Goal: Task Accomplishment & Management: Complete application form

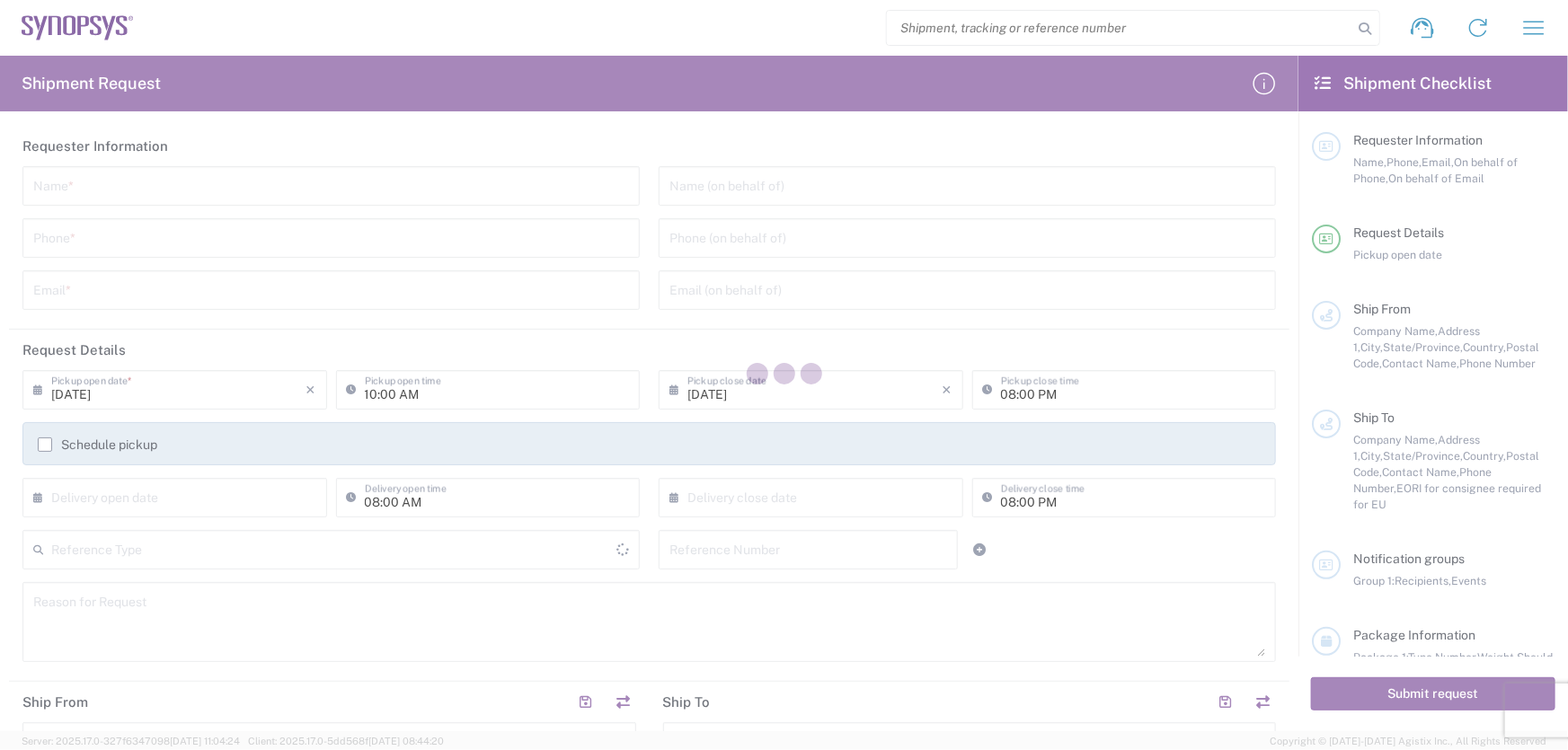
type input "[GEOGRAPHIC_DATA]"
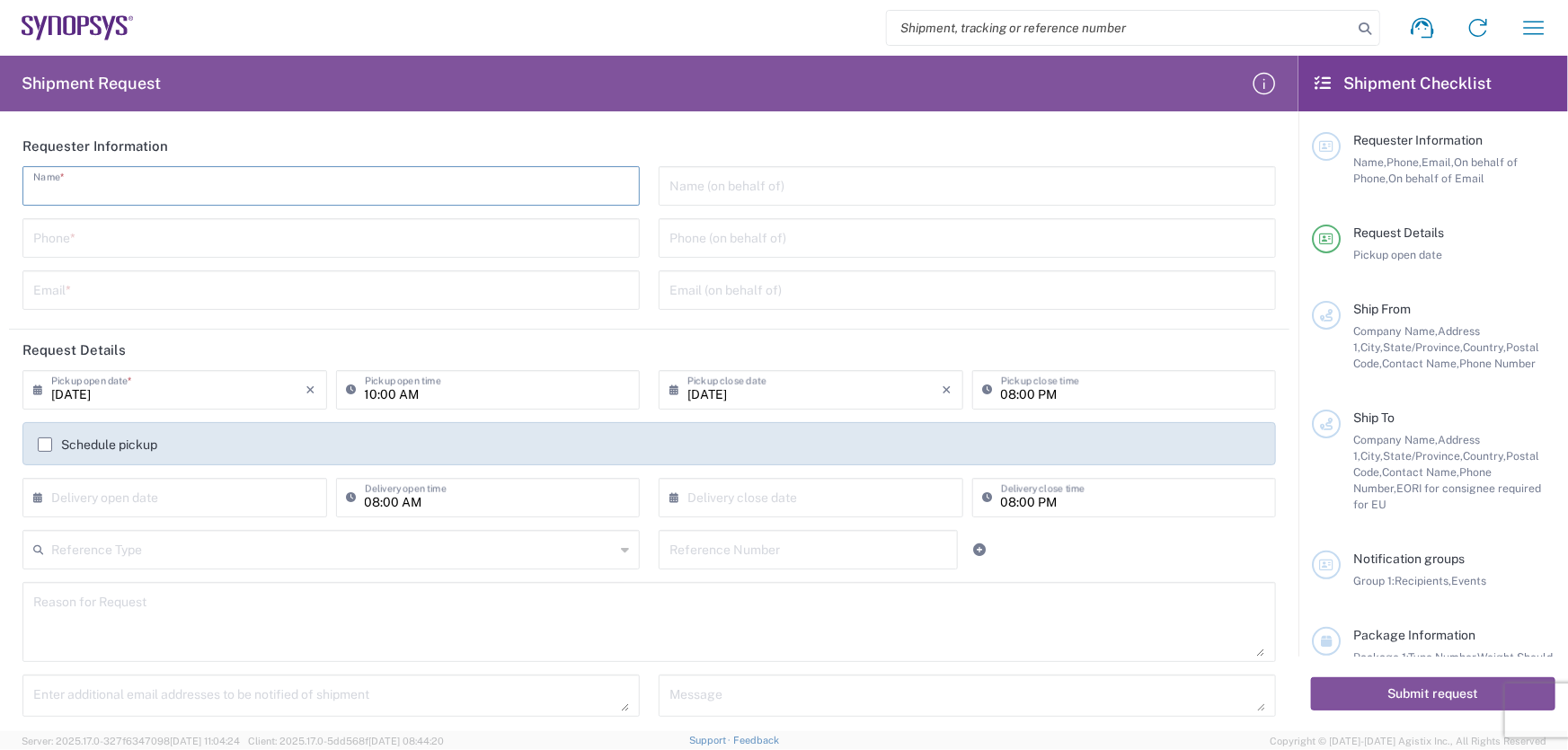
click at [259, 196] on input "text" at bounding box center [331, 184] width 595 height 32
type input "[PERSON_NAME]"
type input "7146794525"
type input "[EMAIL_ADDRESS][DOMAIN_NAME]"
click at [179, 190] on input "[PERSON_NAME]" at bounding box center [331, 184] width 595 height 32
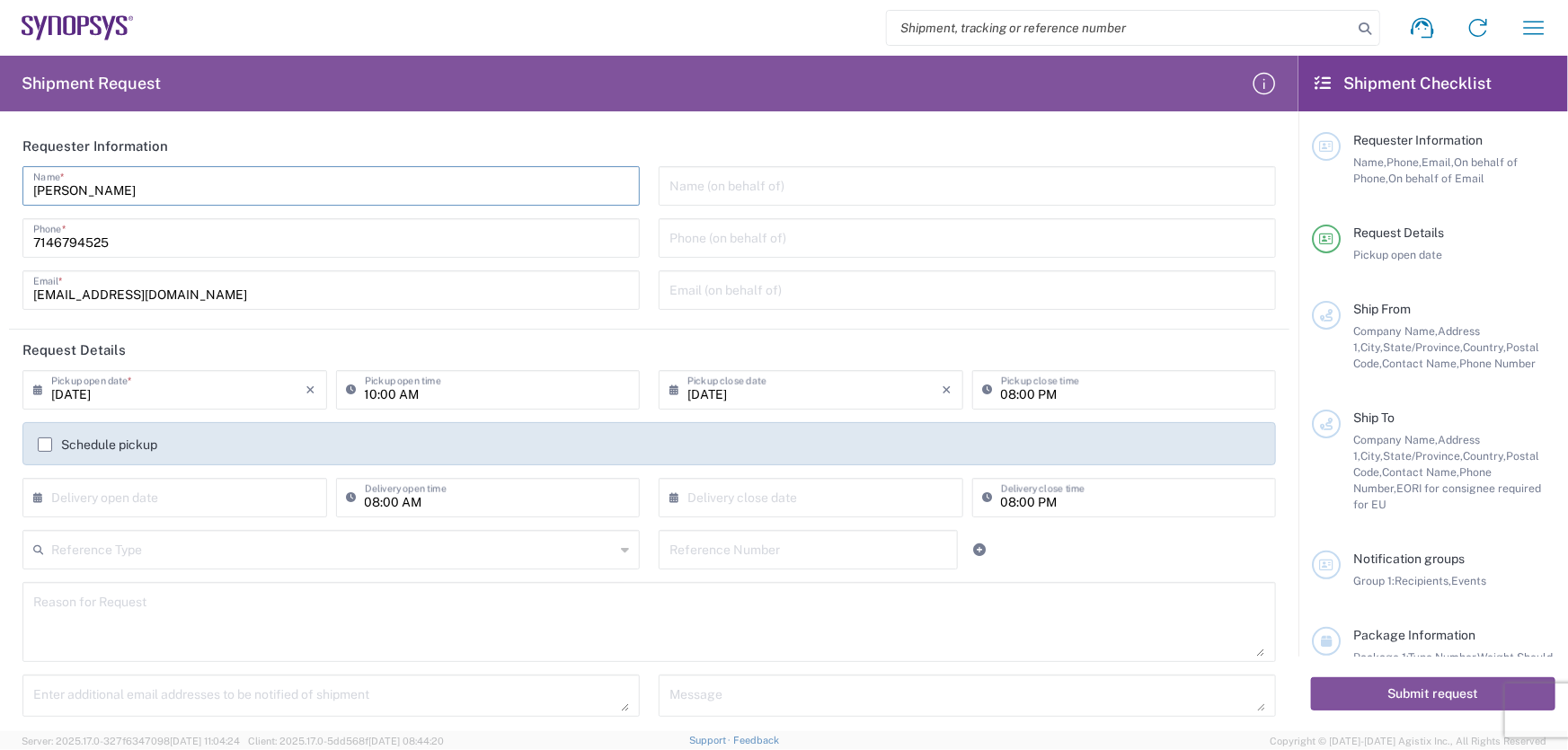
click at [179, 190] on input "[PERSON_NAME]" at bounding box center [331, 184] width 595 height 32
click at [321, 216] on div "[PERSON_NAME] Name * [PHONE_NUMBER] Phone * [EMAIL_ADDRESS][DOMAIN_NAME] Email *" at bounding box center [330, 244] width 636 height 156
drag, startPoint x: 332, startPoint y: 243, endPoint x: -125, endPoint y: 301, distance: 460.7
click at [0, 301] on html "Shipment request Shipment tracking Employee non-product shipment request My shi…" at bounding box center [784, 375] width 1568 height 750
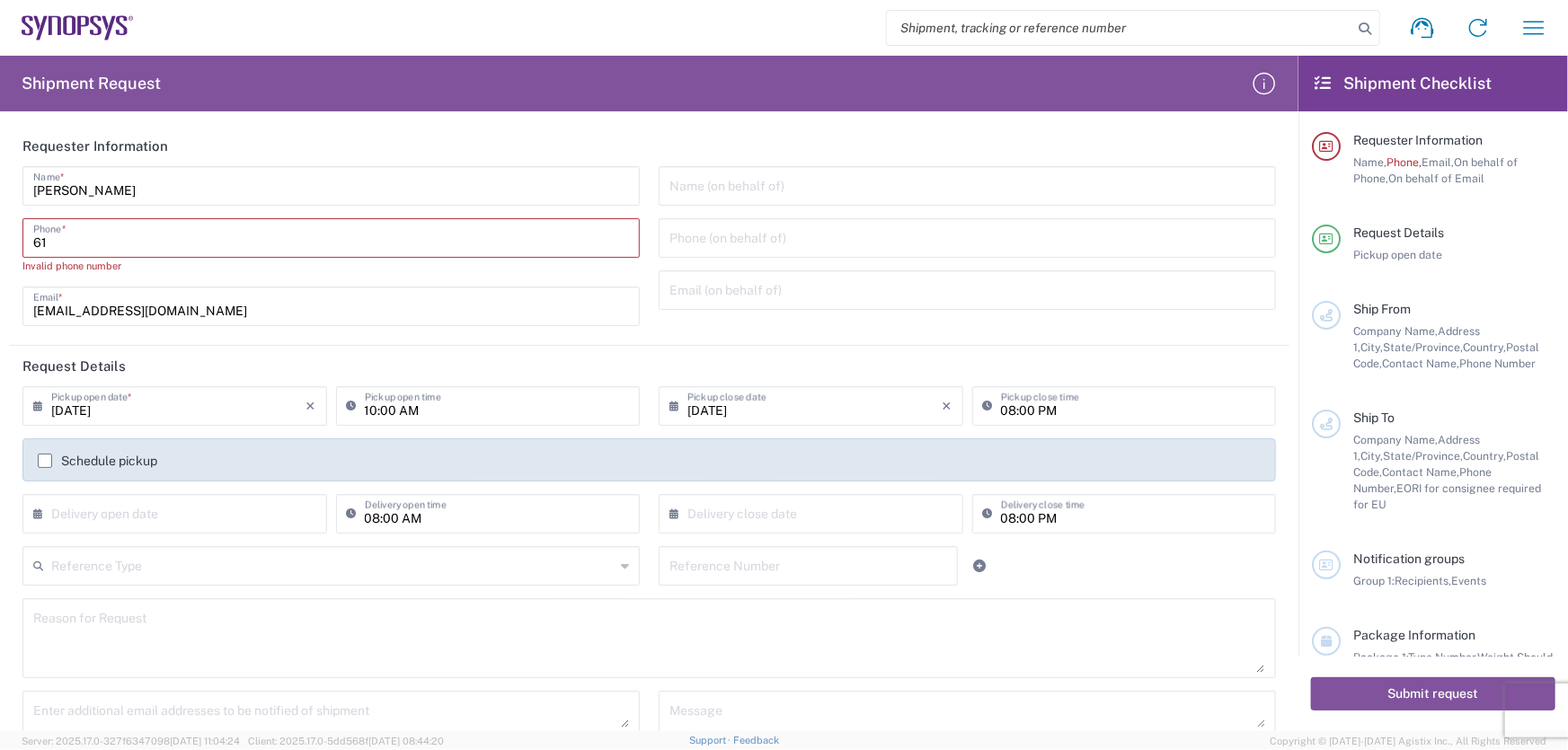
type input "6"
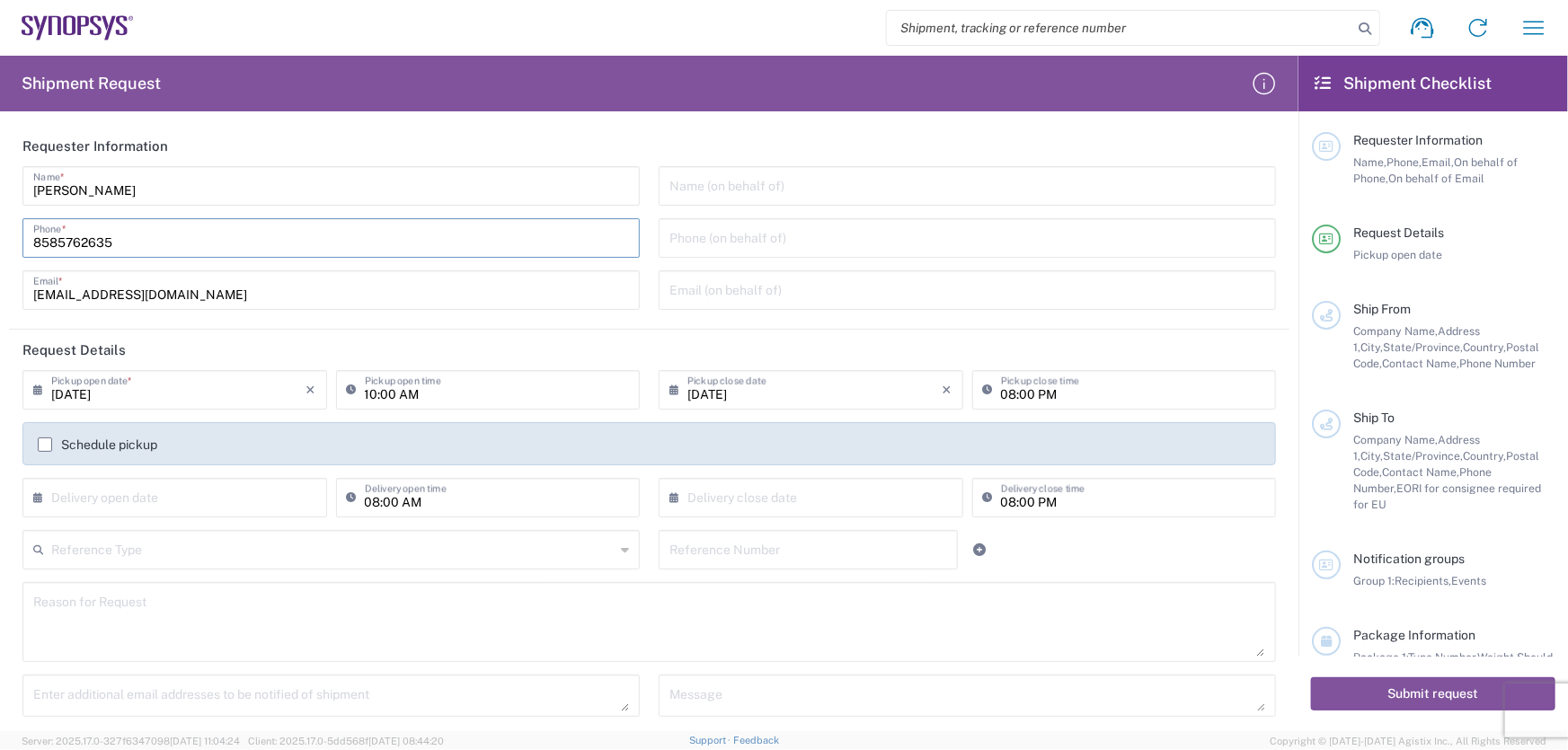
type input "8585762635"
type input "[EMAIL_ADDRESS][PERSON_NAME][DOMAIN_NAME]"
type input "[PERSON_NAME]"
type input "3512204159000"
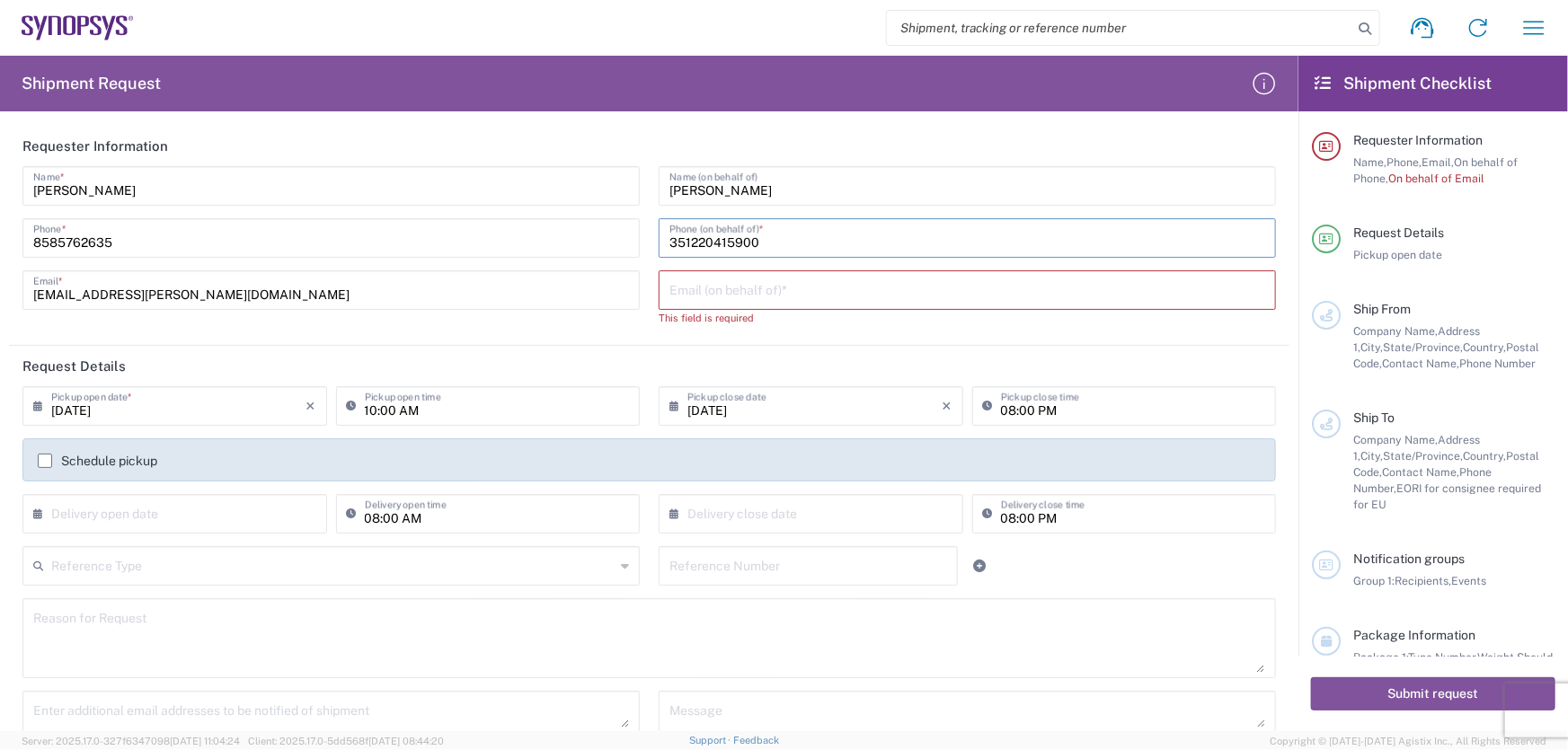
type input "351220415900"
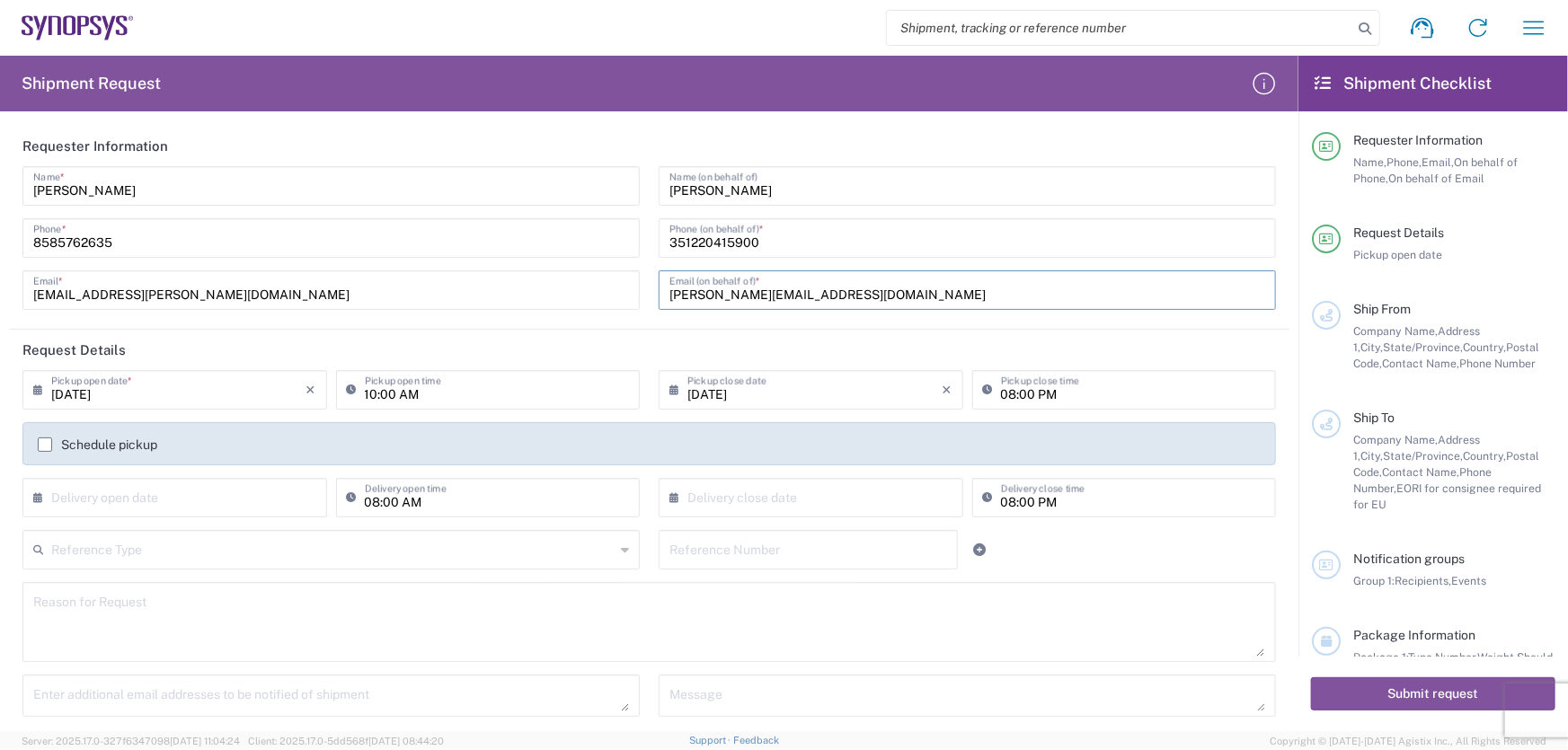
type input "[PERSON_NAME][EMAIL_ADDRESS][DOMAIN_NAME]"
click at [212, 394] on input "[DATE]" at bounding box center [179, 389] width 256 height 32
click at [425, 393] on input "10:00 AM" at bounding box center [497, 389] width 265 height 32
click at [587, 386] on input "10:00 AM" at bounding box center [497, 389] width 265 height 32
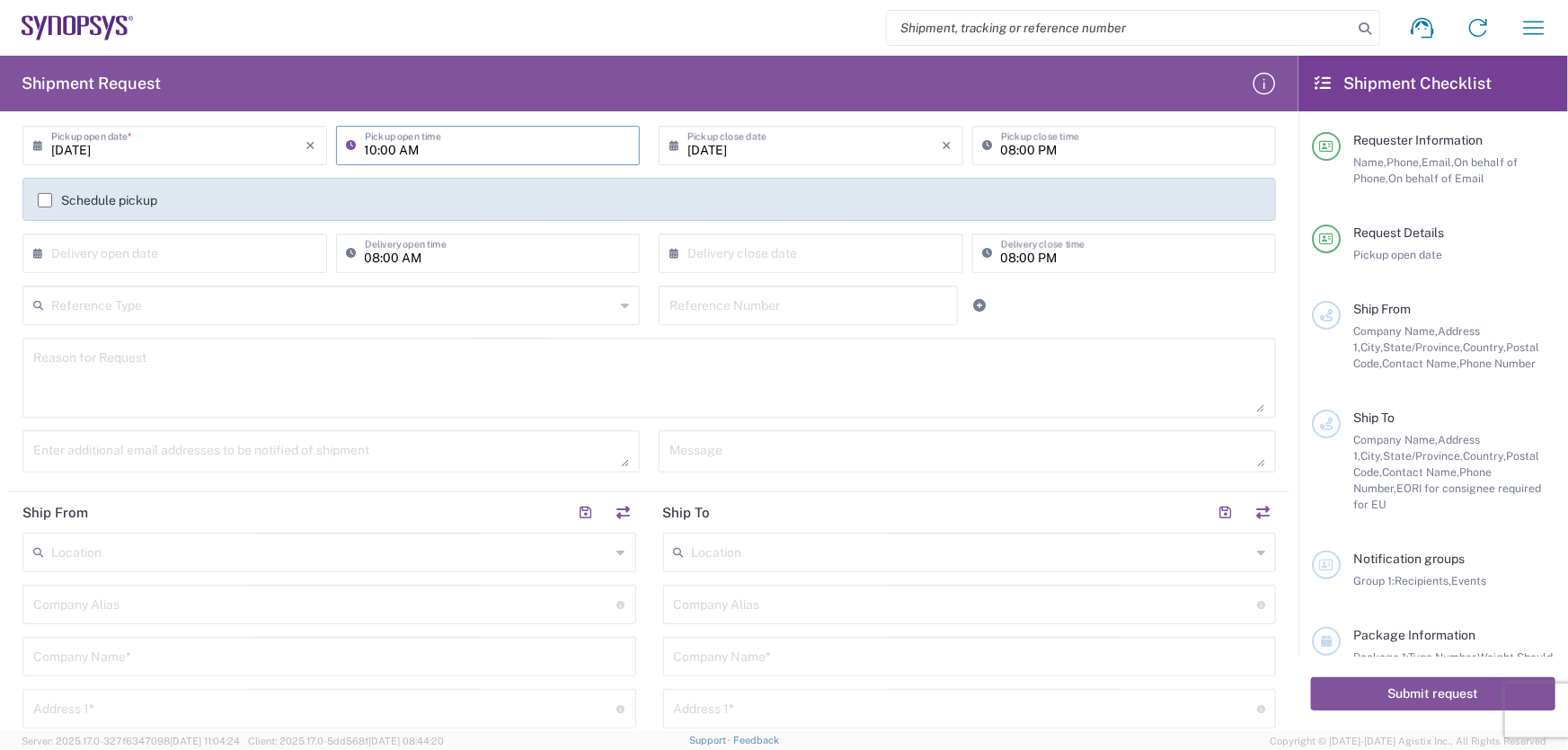
click at [298, 556] on input "text" at bounding box center [331, 551] width 560 height 32
type input "8"
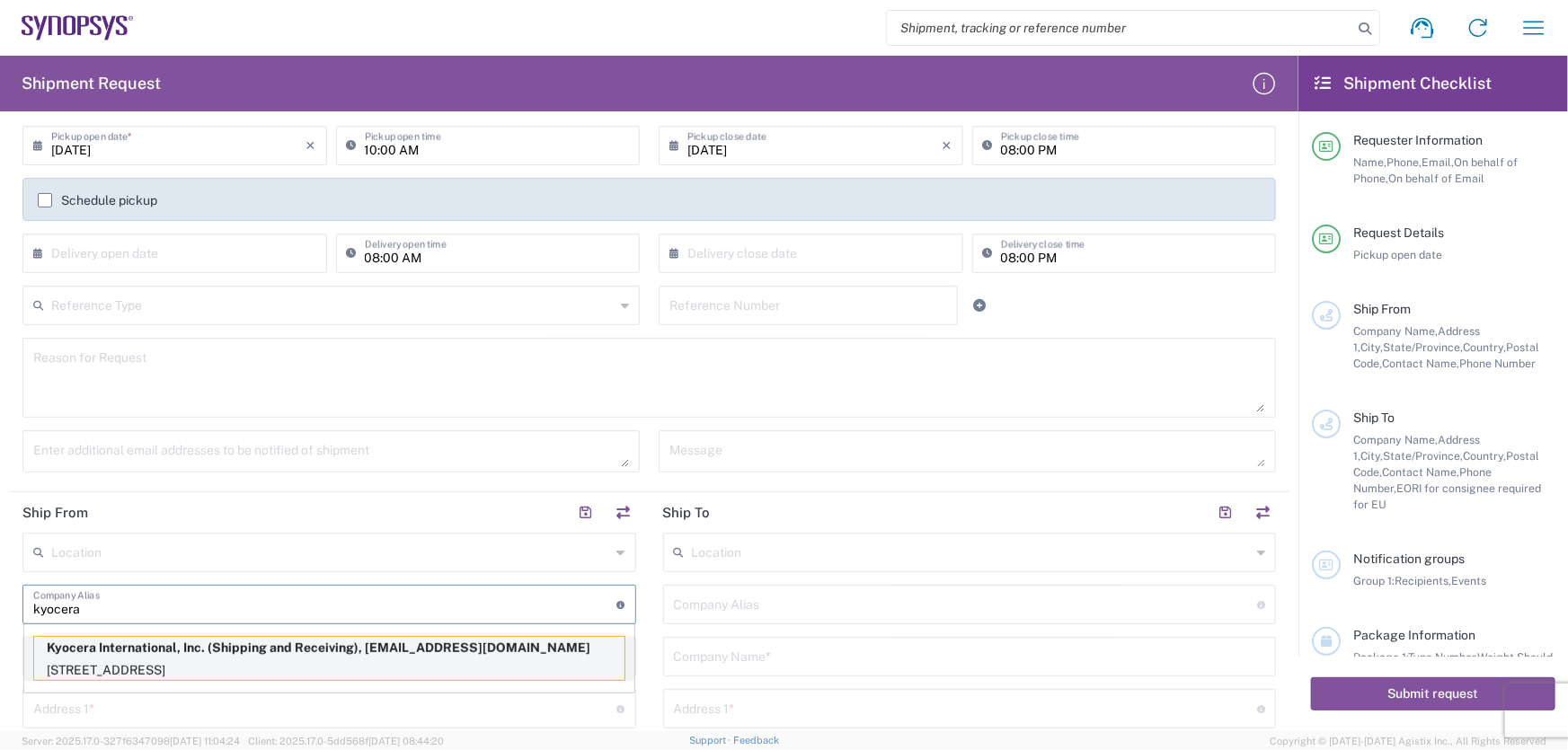
click at [300, 645] on p "Kyocera International, Inc. (Shipping and Receiving), [EMAIL_ADDRESS][DOMAIN_NA…" at bounding box center [329, 648] width 590 height 22
type input "Kyocera"
type input "Kyocera International, Inc."
type input "[STREET_ADDRESS]"
type input "[GEOGRAPHIC_DATA]"
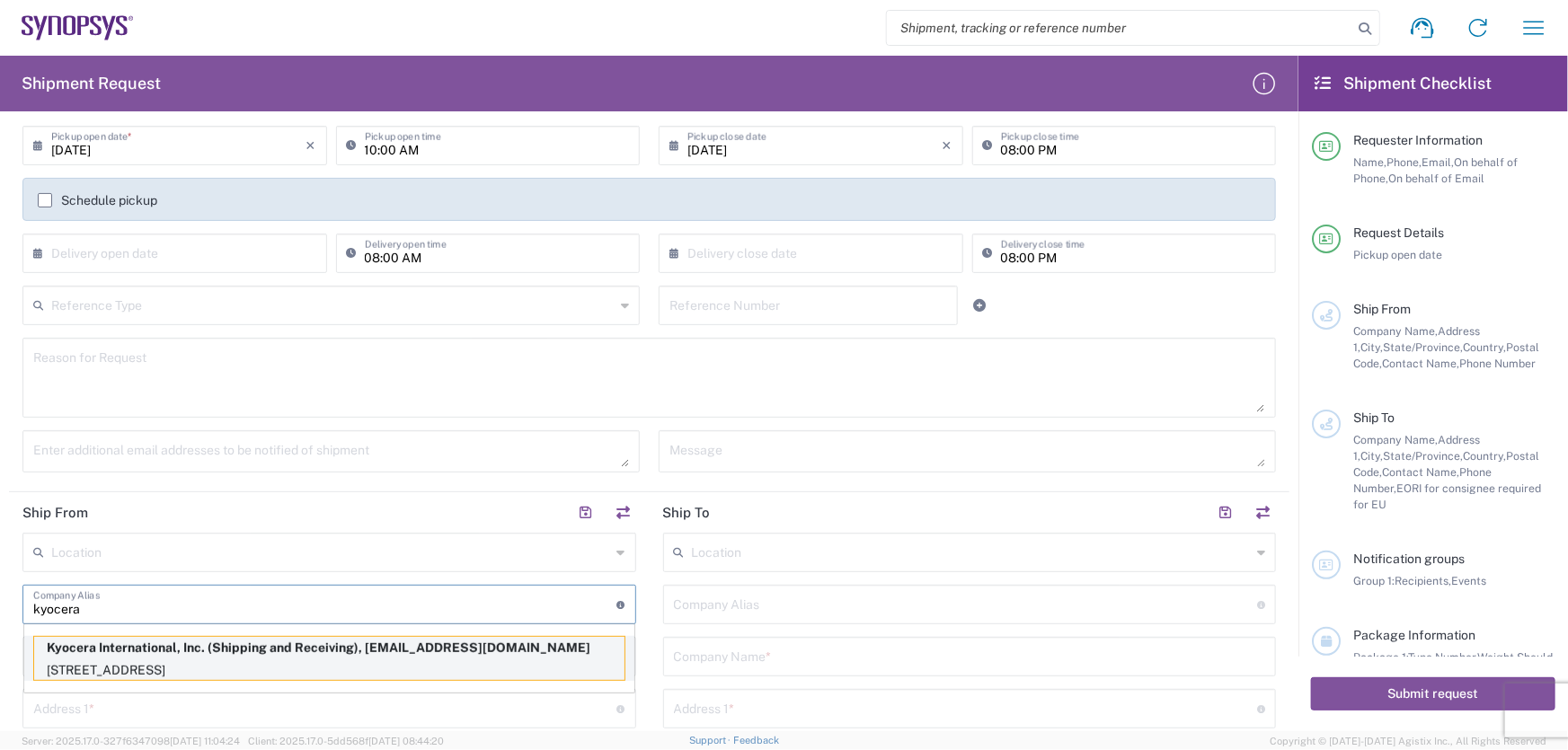
type input "[US_STATE]"
type input "92123"
type input "Shipping and Receiving"
type input "8585762600"
type input "[EMAIL_ADDRESS][DOMAIN_NAME]"
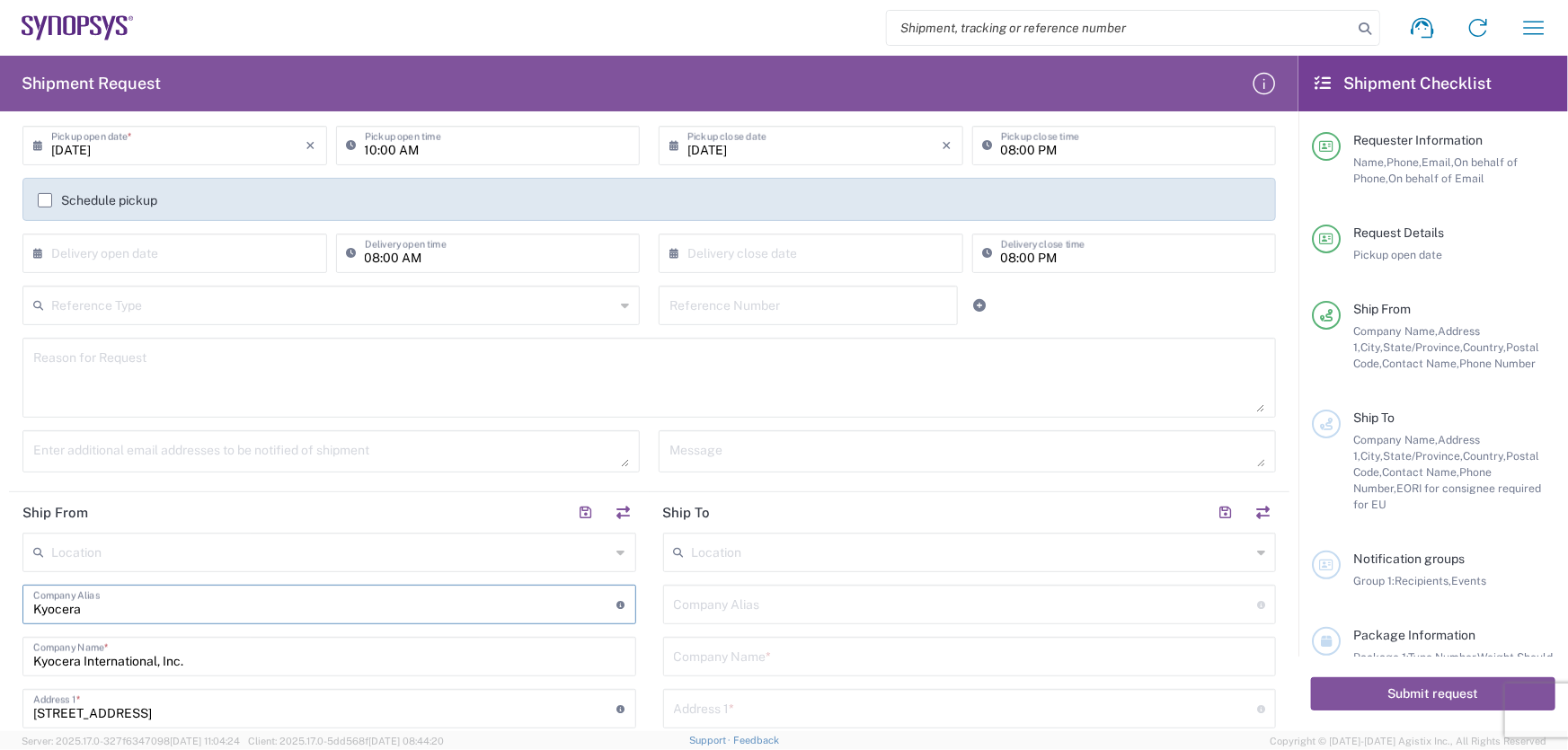
click at [700, 612] on input "text" at bounding box center [966, 604] width 584 height 32
type input "SNPS, [GEOGRAPHIC_DATA] Unipessoal, Lda."
type input "[STREET_ADDRESS][PERSON_NAME]"
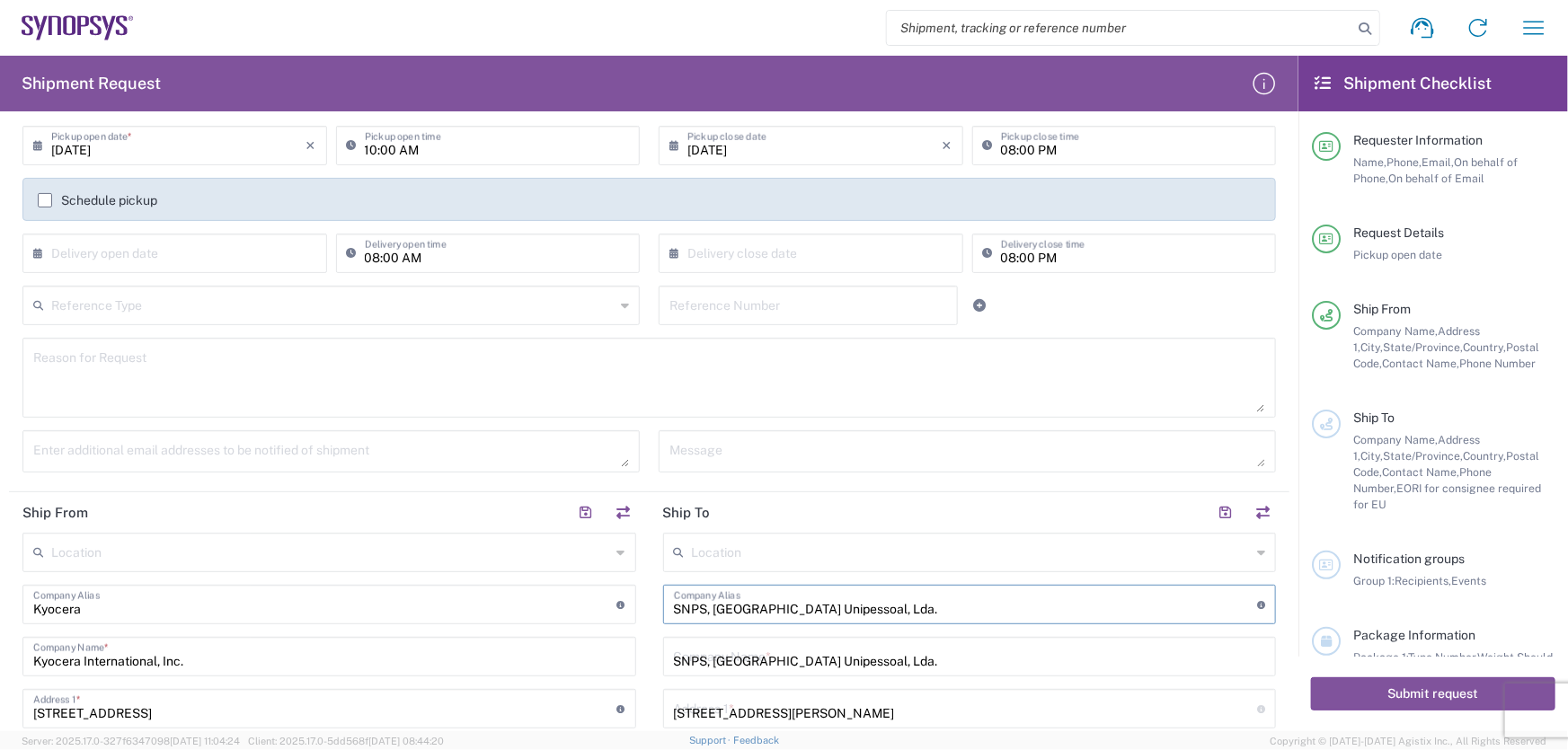
type input "Edificio das Technologias 3rd Floor"
type input "[PERSON_NAME]"
type input "[GEOGRAPHIC_DATA]"
type input "4470-605"
type input "220415900"
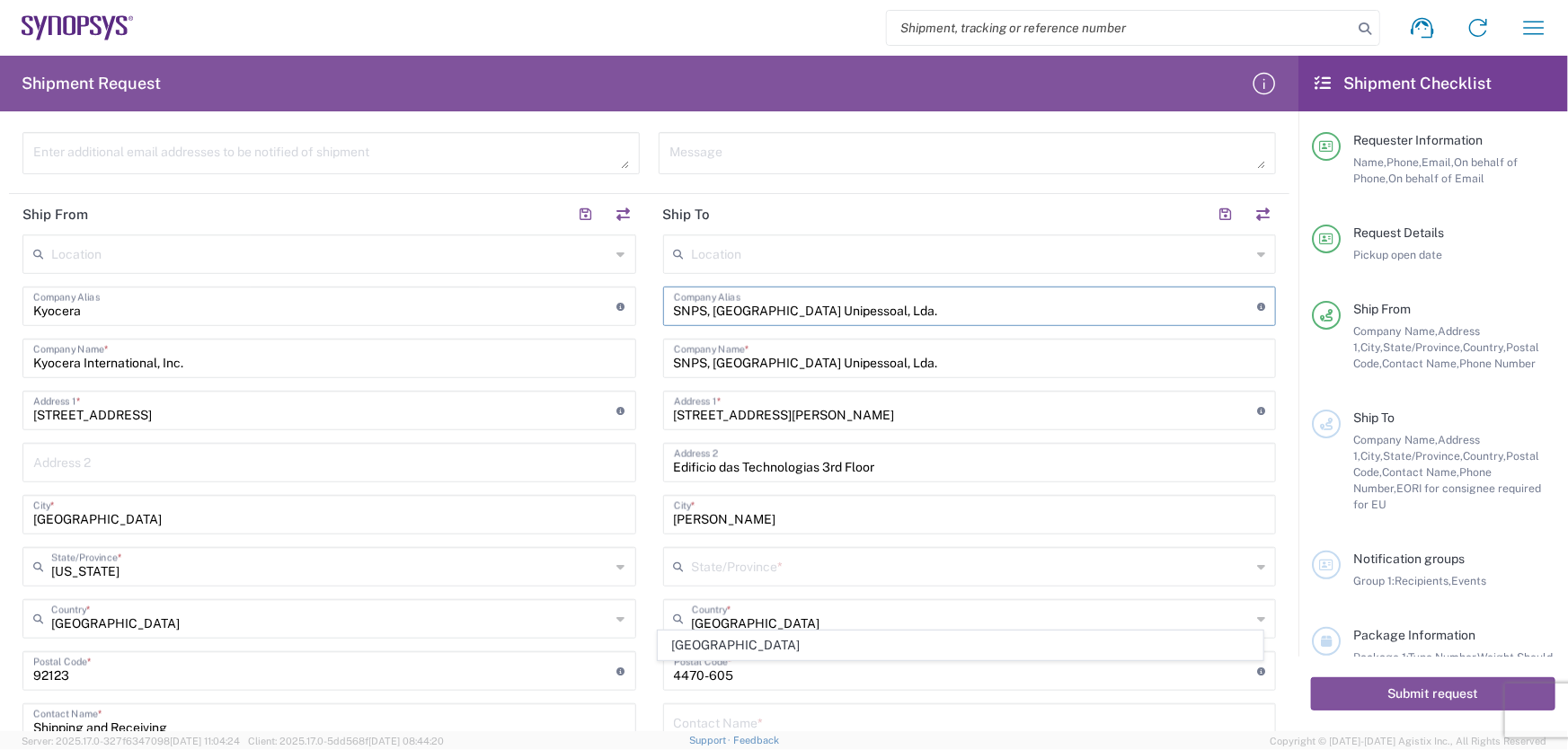
scroll to position [571, 0]
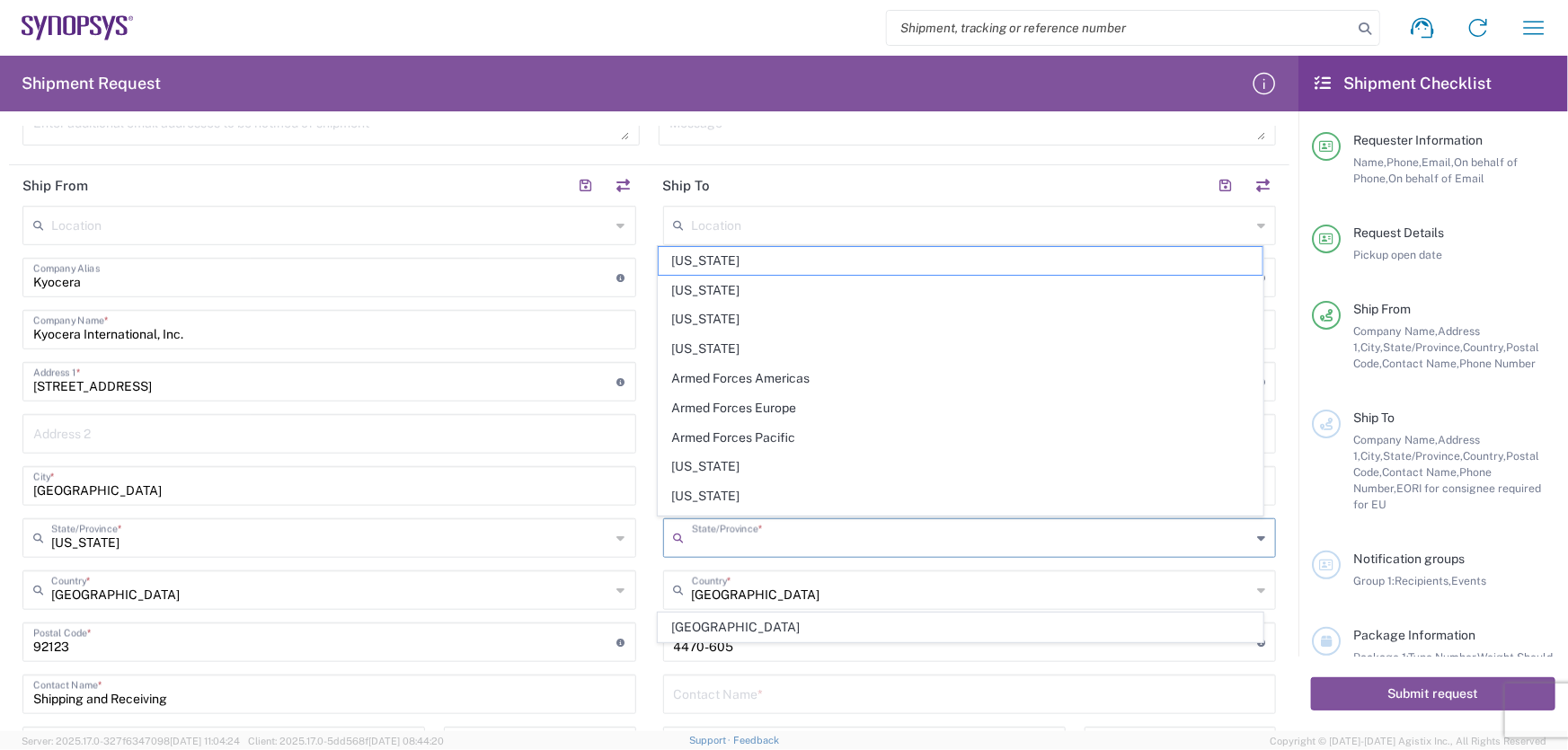
click at [786, 546] on input "text" at bounding box center [972, 537] width 560 height 32
click at [788, 533] on input "text" at bounding box center [972, 537] width 560 height 32
click at [975, 201] on header "Ship To" at bounding box center [970, 185] width 640 height 40
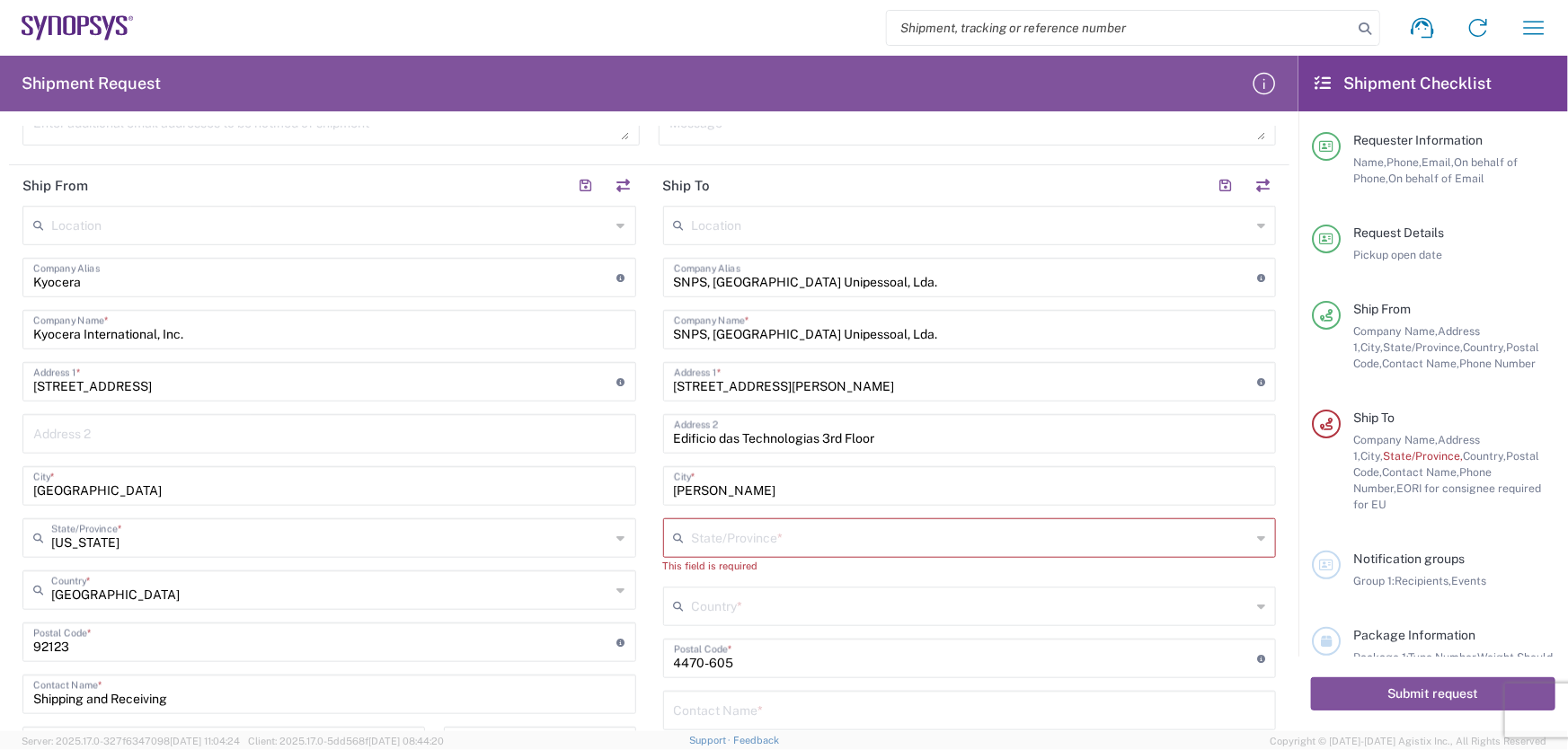
type input "[GEOGRAPHIC_DATA]"
click at [768, 615] on input "[GEOGRAPHIC_DATA]" at bounding box center [972, 606] width 560 height 32
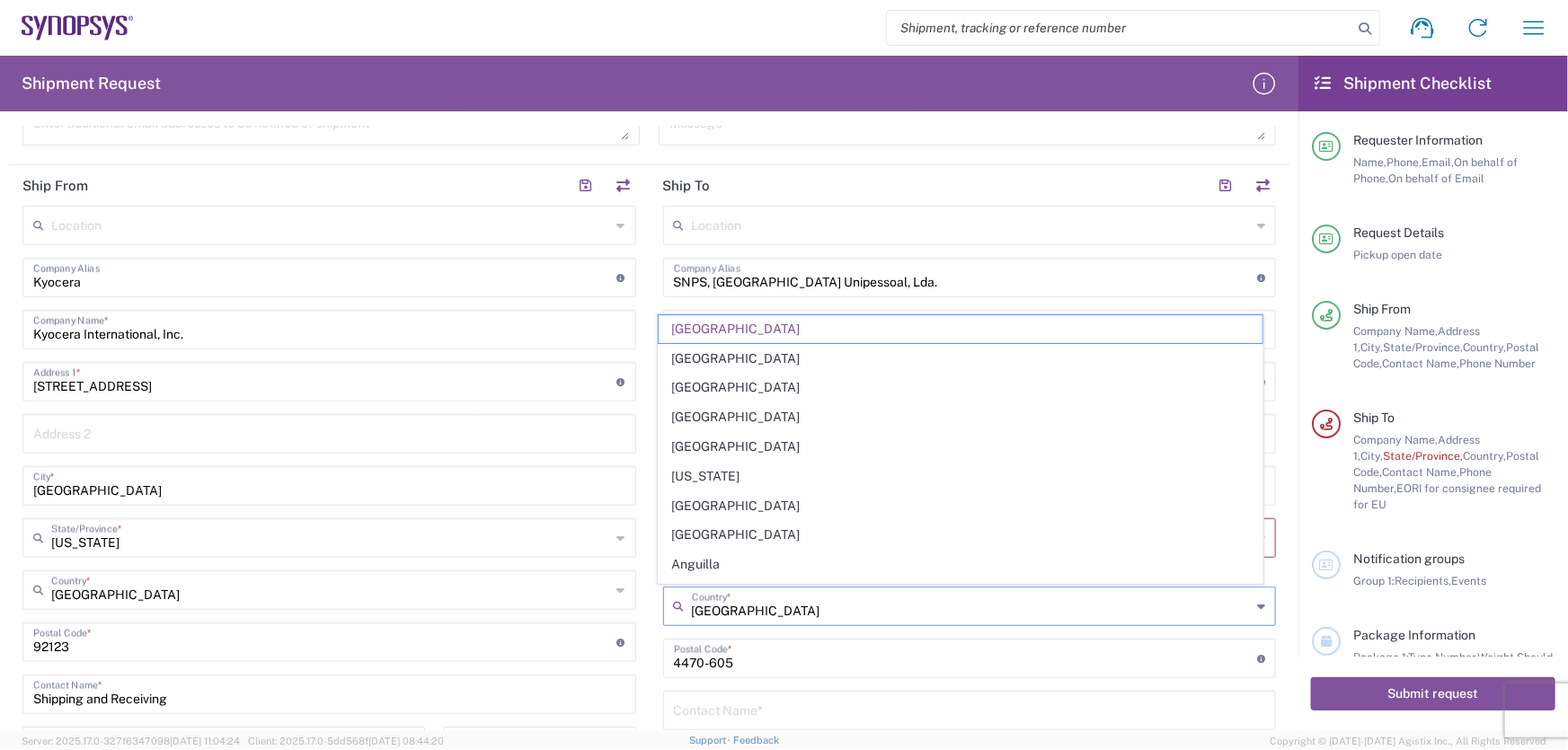
click at [758, 273] on input "SNPS, [GEOGRAPHIC_DATA] Unipessoal, Lda." at bounding box center [966, 276] width 584 height 32
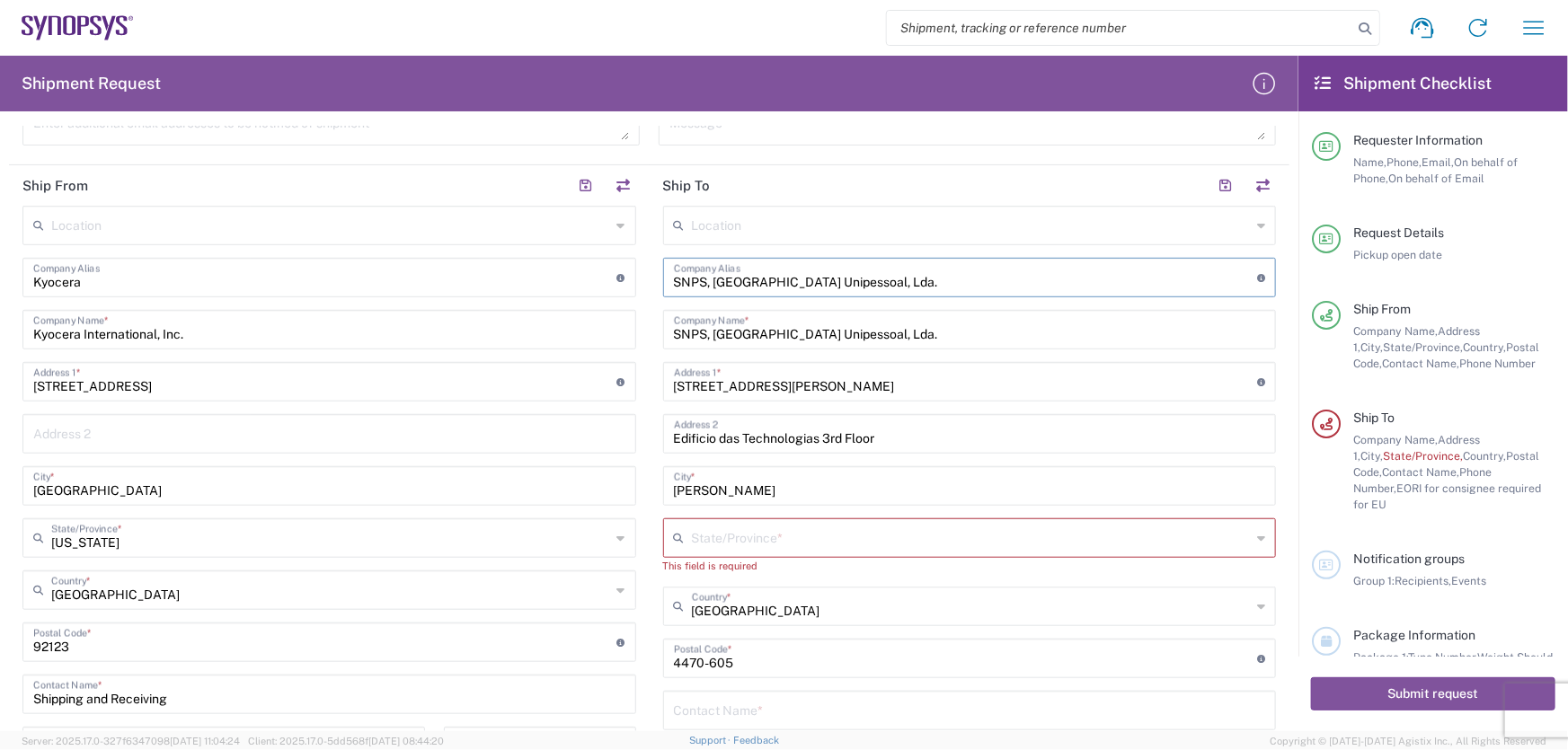
drag, startPoint x: 880, startPoint y: 288, endPoint x: 701, endPoint y: 314, distance: 180.9
click at [701, 314] on div "Location [GEOGRAPHIC_DATA] DE04 Agrate Brianza IT01 [GEOGRAPHIC_DATA] DE02 [GEO…" at bounding box center [969, 577] width 613 height 743
click at [727, 287] on input "SNPS" at bounding box center [966, 276] width 584 height 32
type input "SNPS"
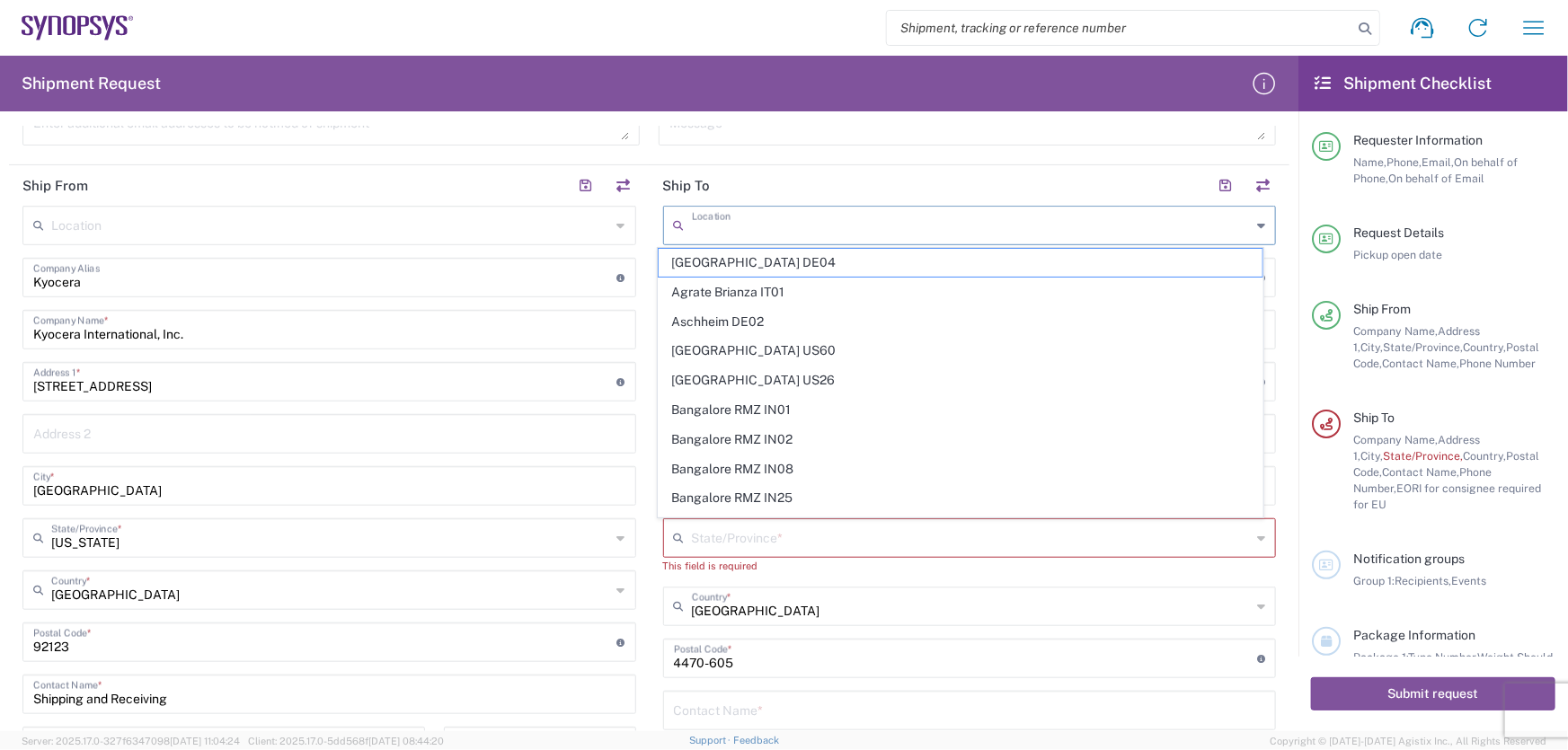
click at [736, 230] on input "text" at bounding box center [972, 225] width 560 height 32
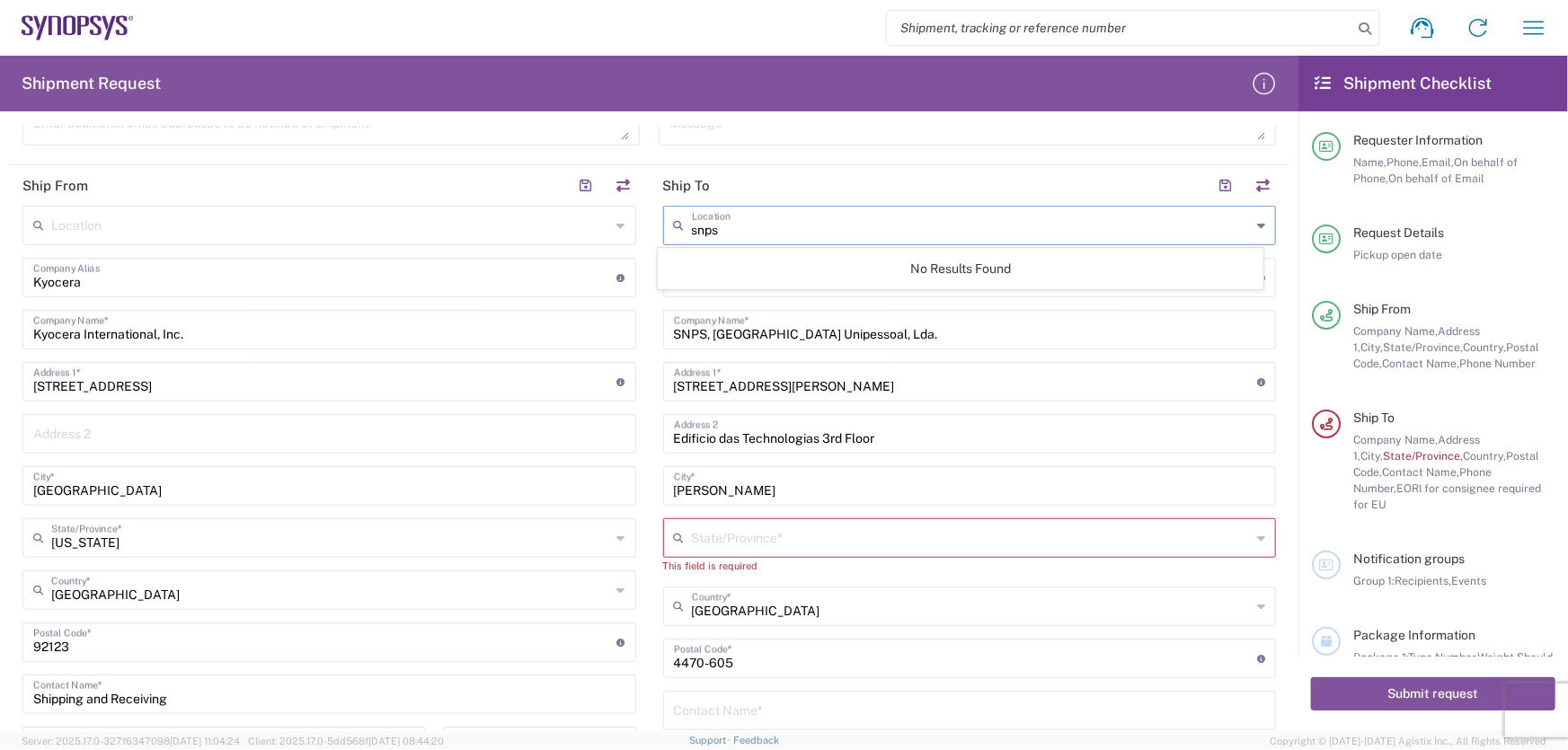
type input "snps"
drag, startPoint x: 736, startPoint y: 230, endPoint x: 643, endPoint y: 236, distance: 93.2
click at [650, 236] on main "snps Location No Results Found SNPS Company Alias Address short code to enable …" at bounding box center [970, 577] width 640 height 743
type input "r"
type input "s"
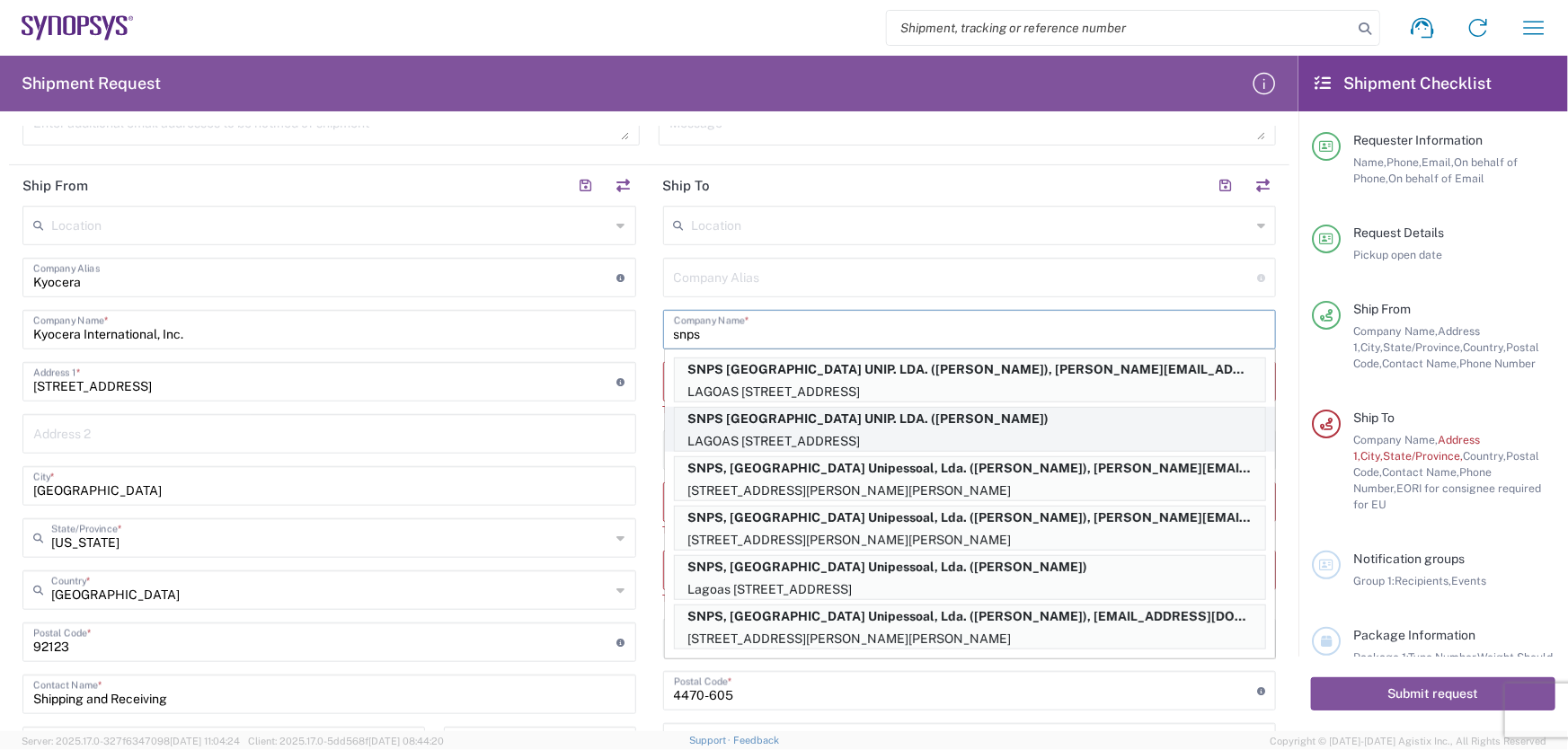
scroll to position [81, 0]
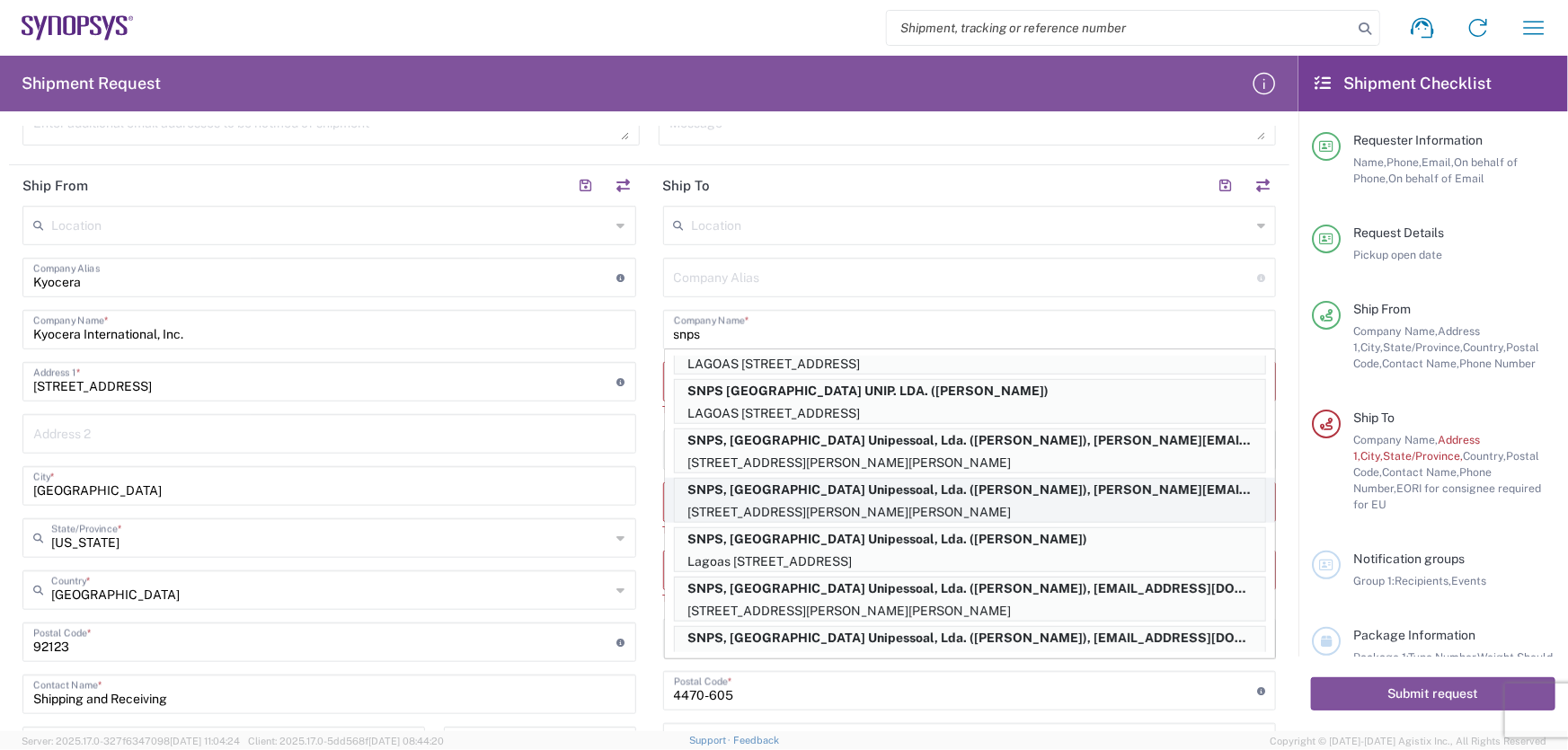
click at [713, 490] on p "SNPS, [GEOGRAPHIC_DATA] Unipessoal, Lda. ([PERSON_NAME]), [PERSON_NAME][EMAIL_A…" at bounding box center [970, 491] width 590 height 22
type input "SNPS, [GEOGRAPHIC_DATA] Unipessoal, Lda."
type input "[STREET_ADDRESS][PERSON_NAME]"
type input "Edificio das Technologias 3rd Floor"
type input "[PERSON_NAME]"
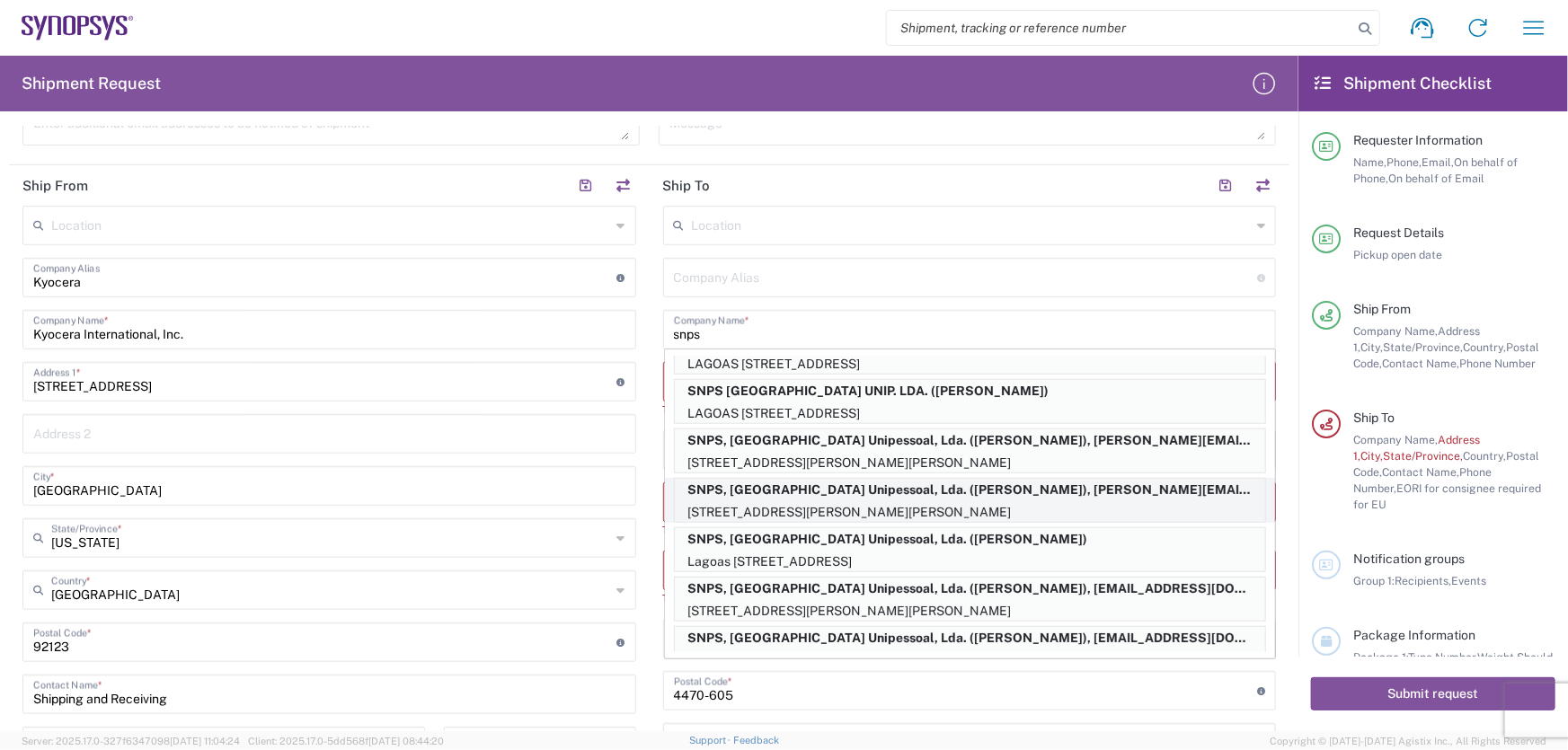
type input "[GEOGRAPHIC_DATA]"
type input "[PERSON_NAME]"
type input "[PHONE_NUMBER]"
type input "[PERSON_NAME][EMAIL_ADDRESS][DOMAIN_NAME]"
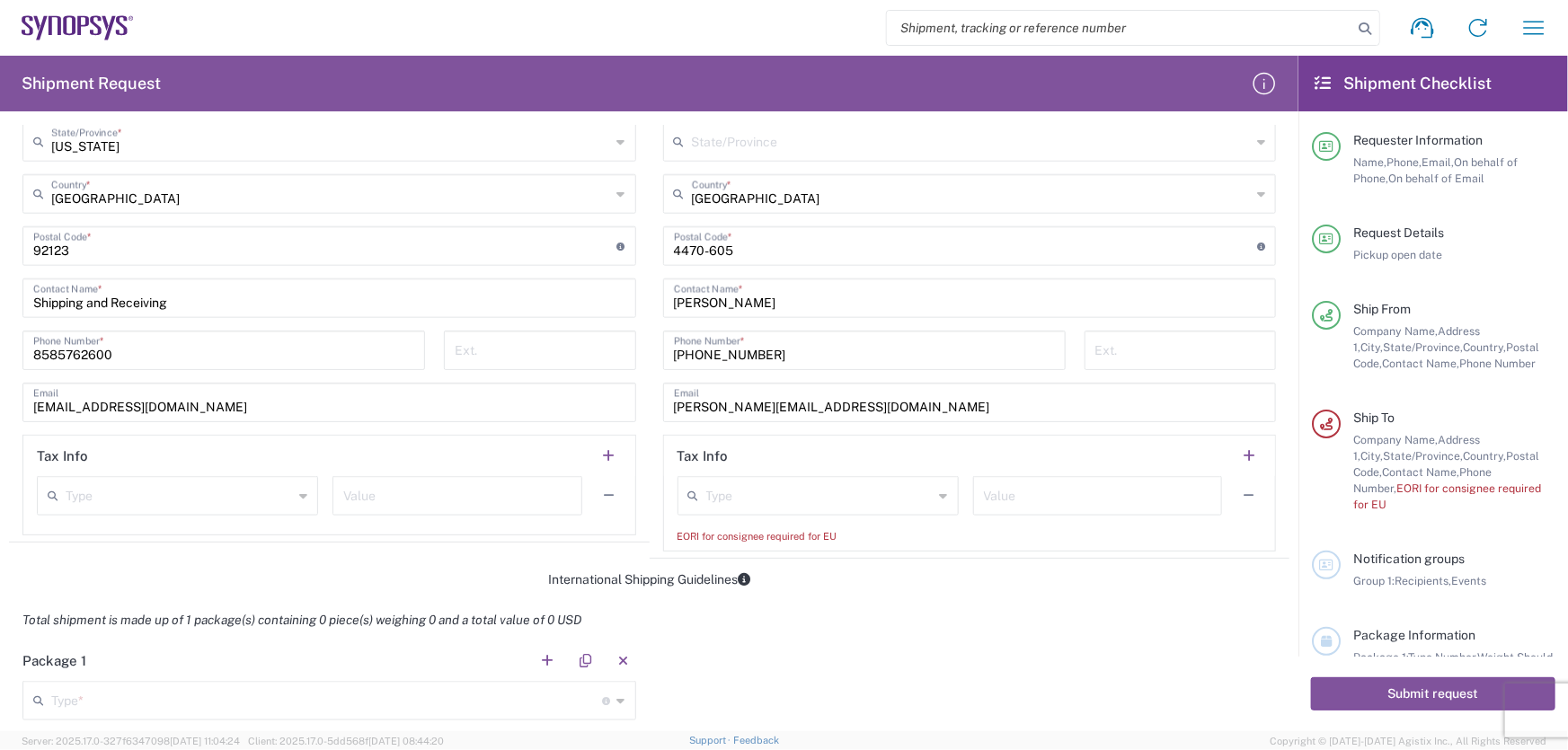
scroll to position [1061, 0]
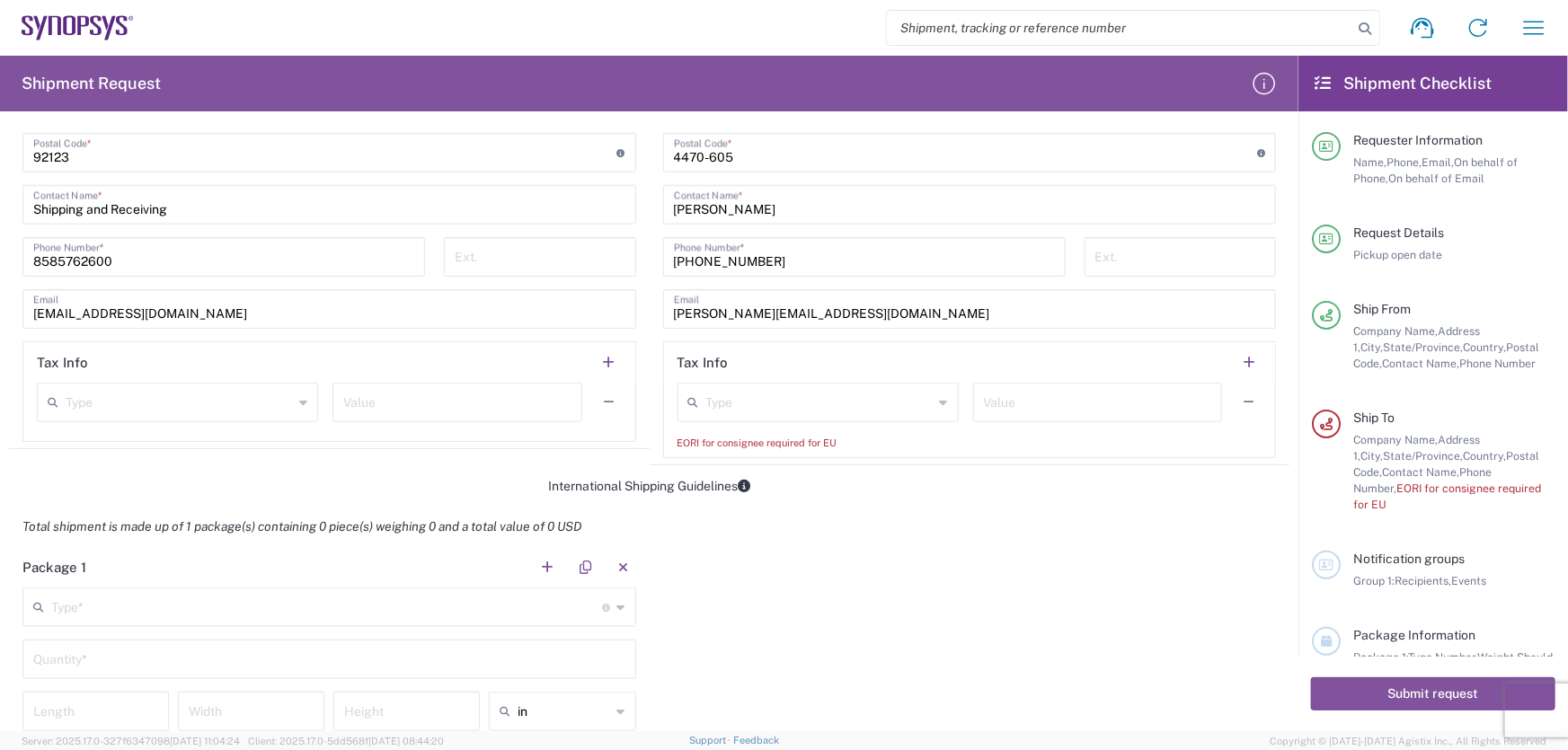
click at [791, 406] on input "text" at bounding box center [819, 402] width 227 height 32
click at [775, 406] on input "text" at bounding box center [819, 402] width 227 height 32
paste input "PT503835420"
type input "PT503835420"
click at [835, 410] on input "PT503835420" at bounding box center [819, 402] width 227 height 32
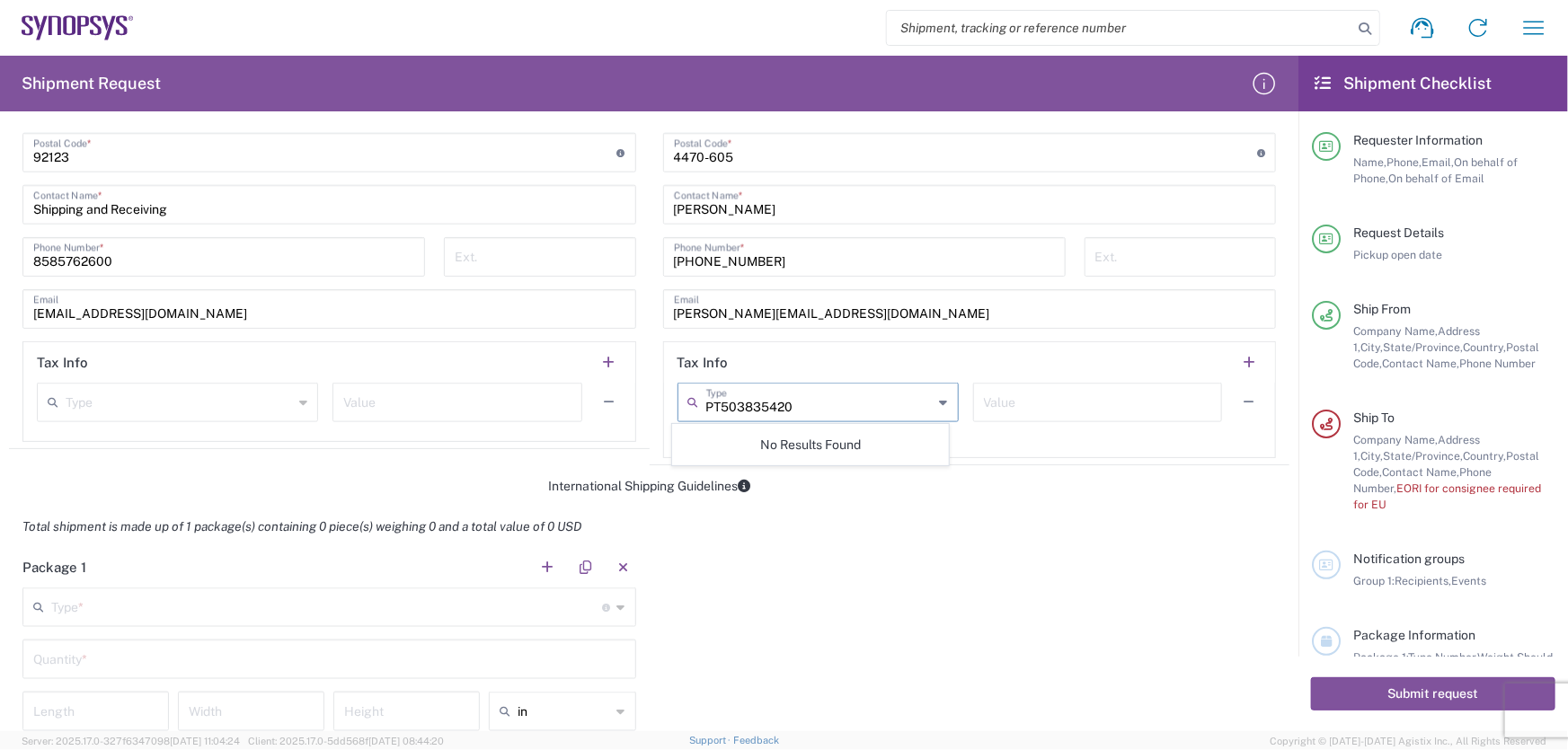
click at [835, 410] on input "PT503835420" at bounding box center [819, 402] width 227 height 32
click at [777, 468] on span "EORI" at bounding box center [811, 469] width 275 height 28
type input "EORI"
click at [1047, 388] on input "text" at bounding box center [1097, 402] width 227 height 32
paste input "PT503835420"
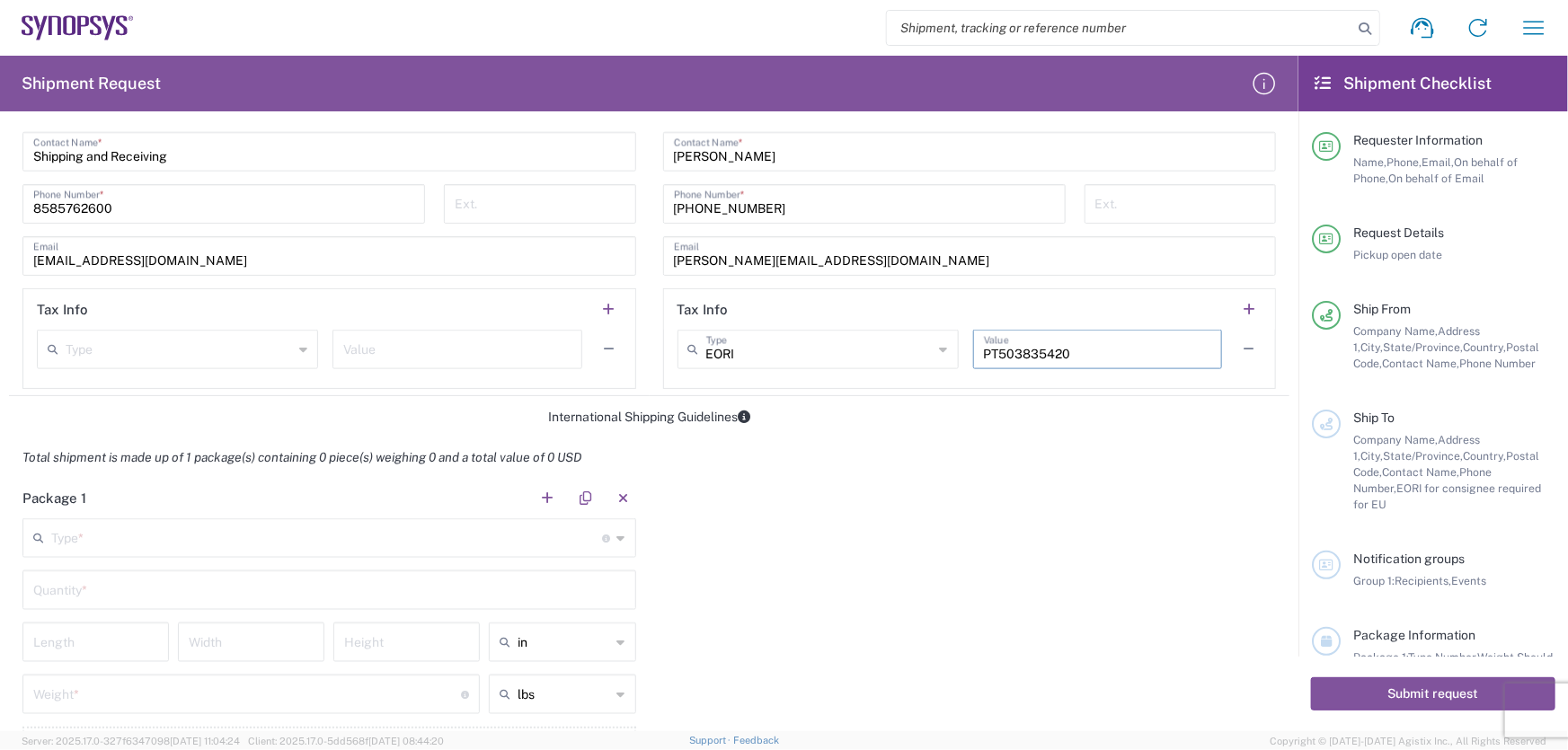
scroll to position [1143, 0]
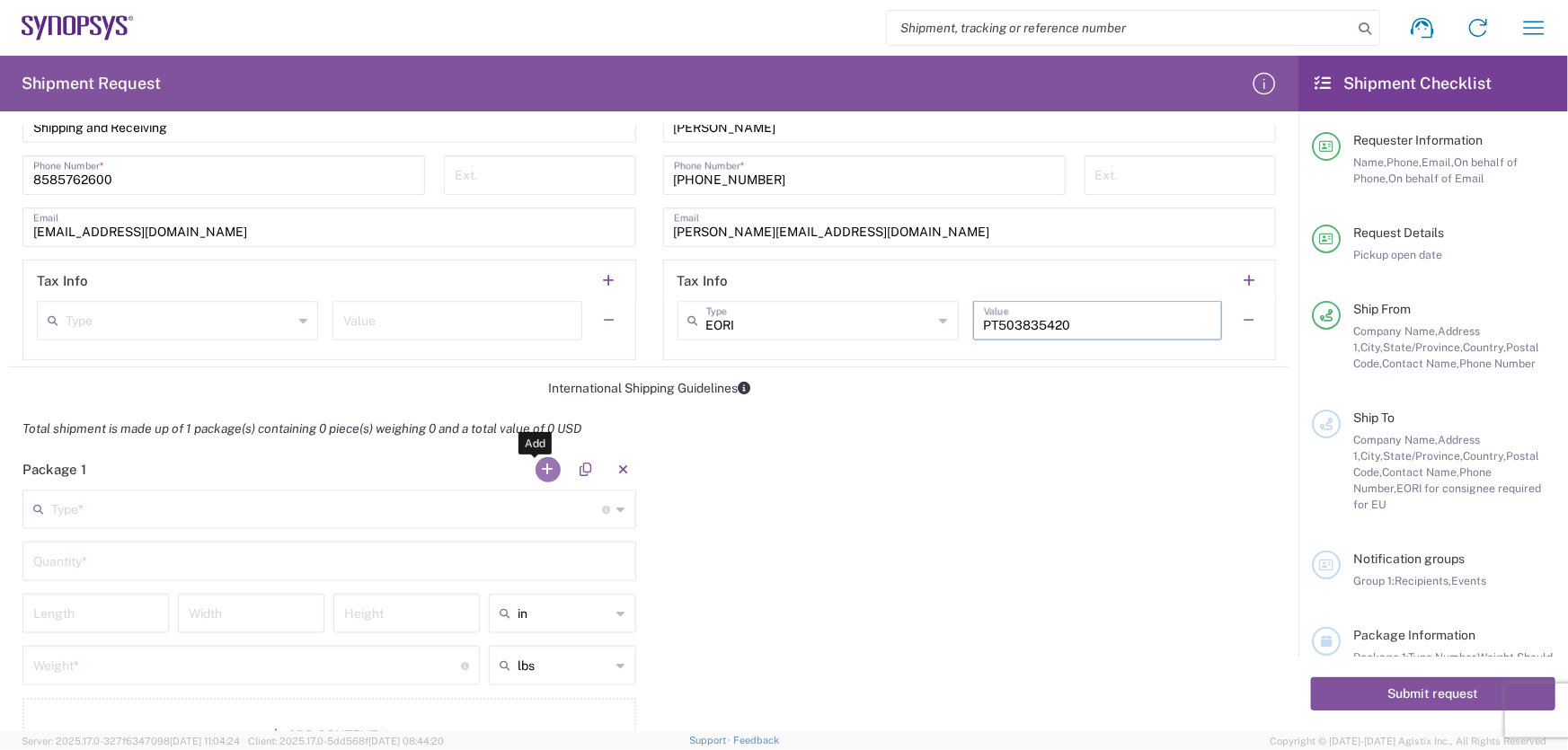
type input "PT503835420"
click at [544, 466] on button "button" at bounding box center [548, 469] width 25 height 25
click at [1256, 465] on button "button" at bounding box center [1263, 469] width 25 height 25
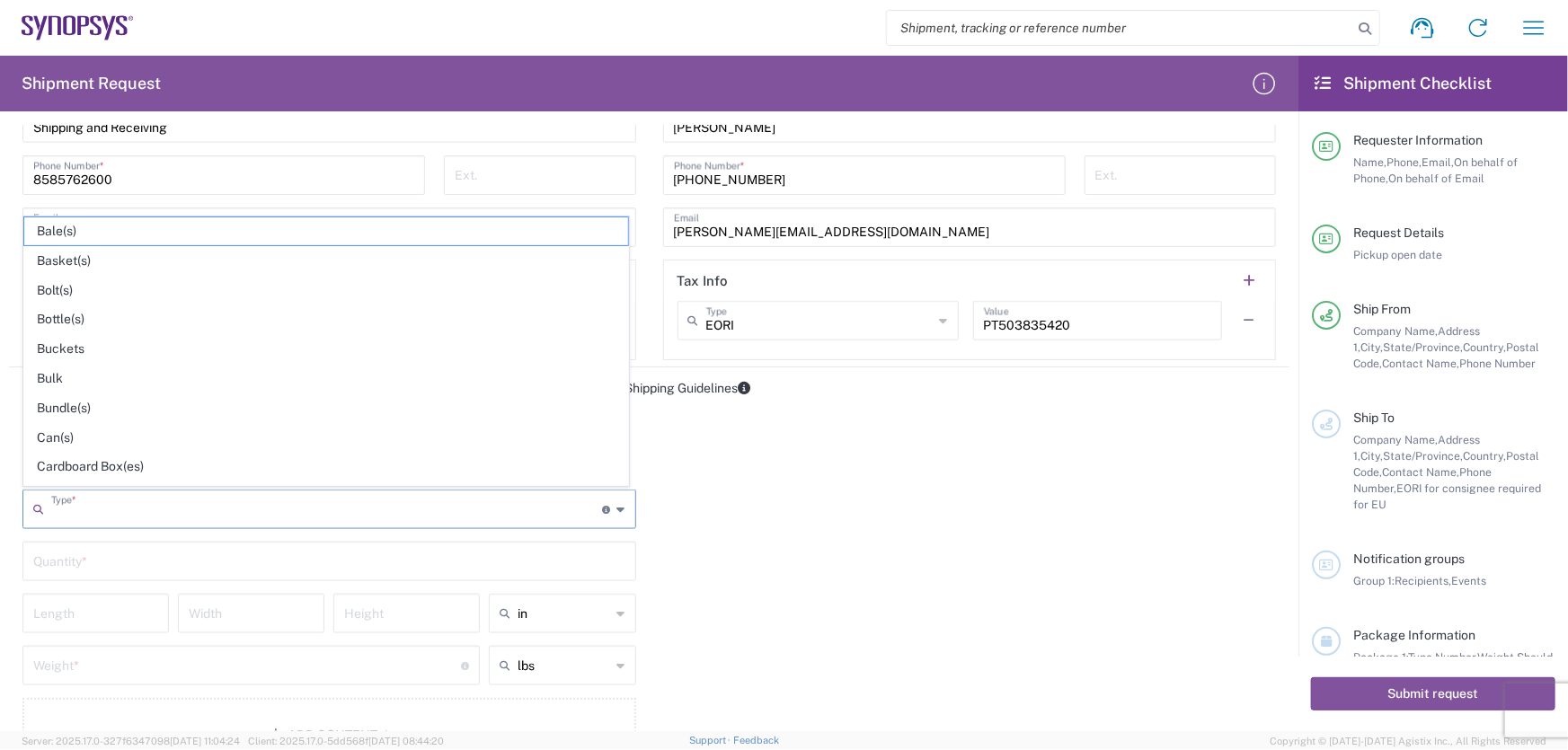
click at [409, 517] on input "text" at bounding box center [327, 508] width 551 height 32
click at [95, 462] on span "Cardboard Box(es)" at bounding box center [326, 467] width 604 height 28
type input "Cardboard Box(es)"
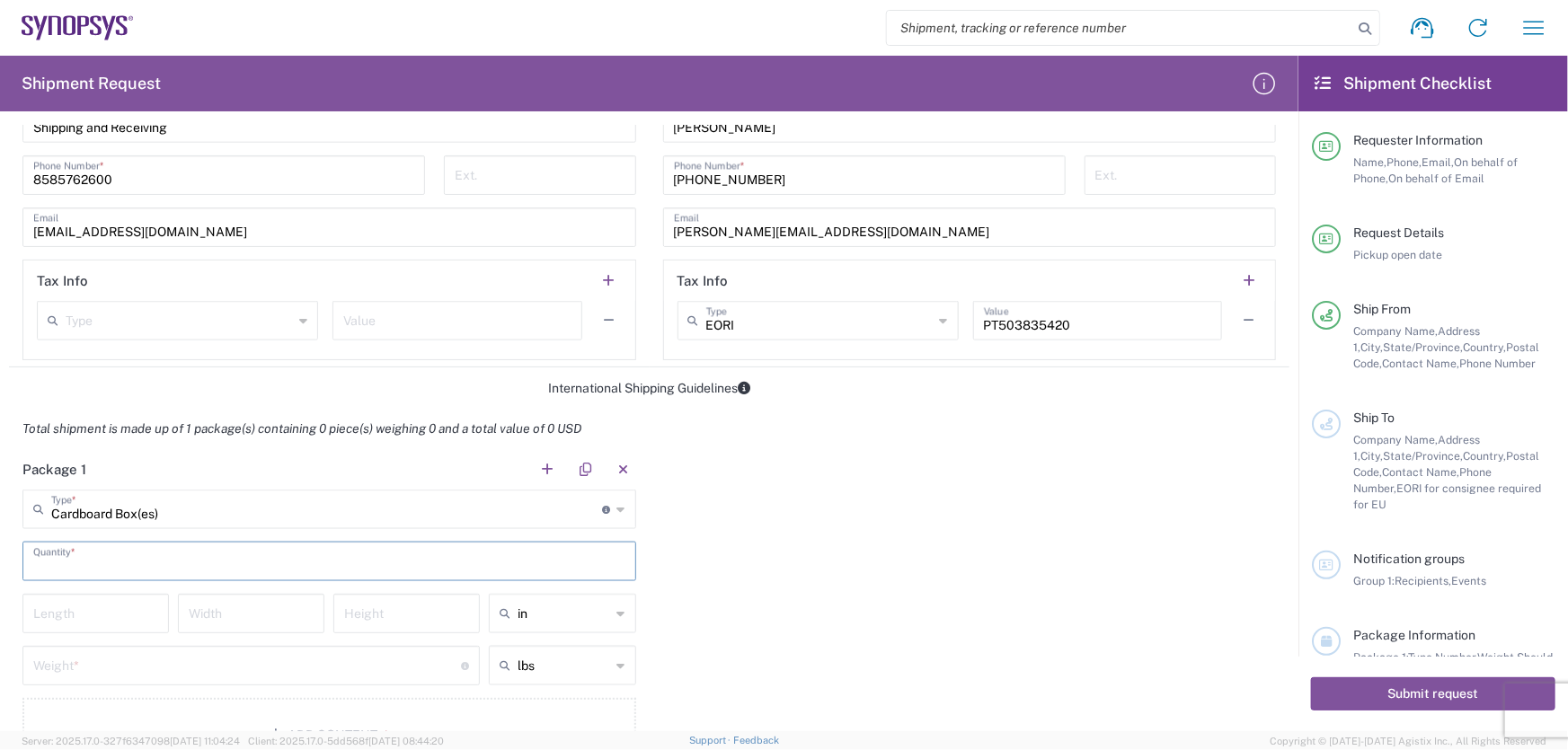
click at [183, 557] on input "text" at bounding box center [330, 561] width 592 height 32
type input "1"
click at [141, 611] on input "number" at bounding box center [95, 612] width 125 height 32
type input "14"
type input "10"
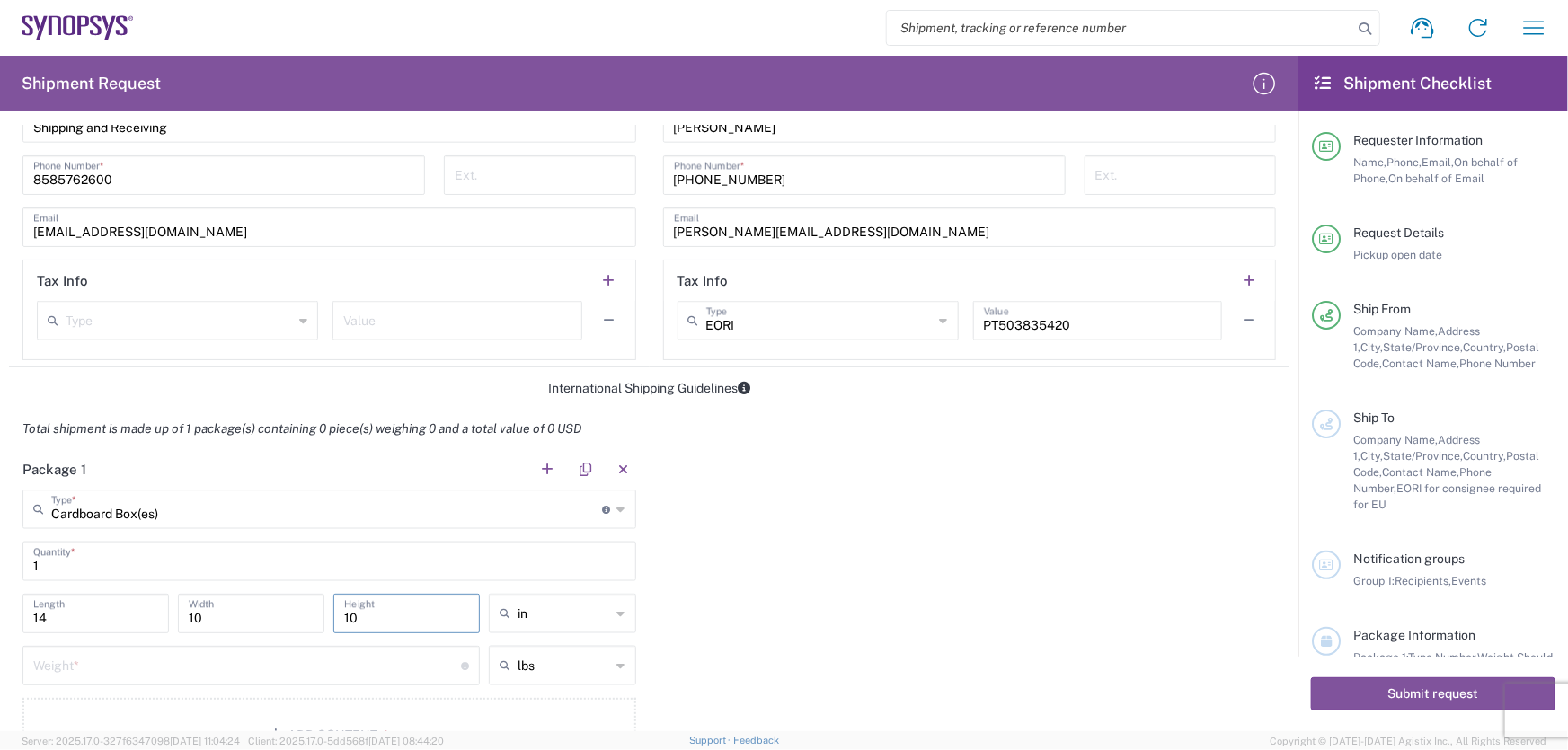
type input "10"
type input "in"
type input "4"
type input "lbs"
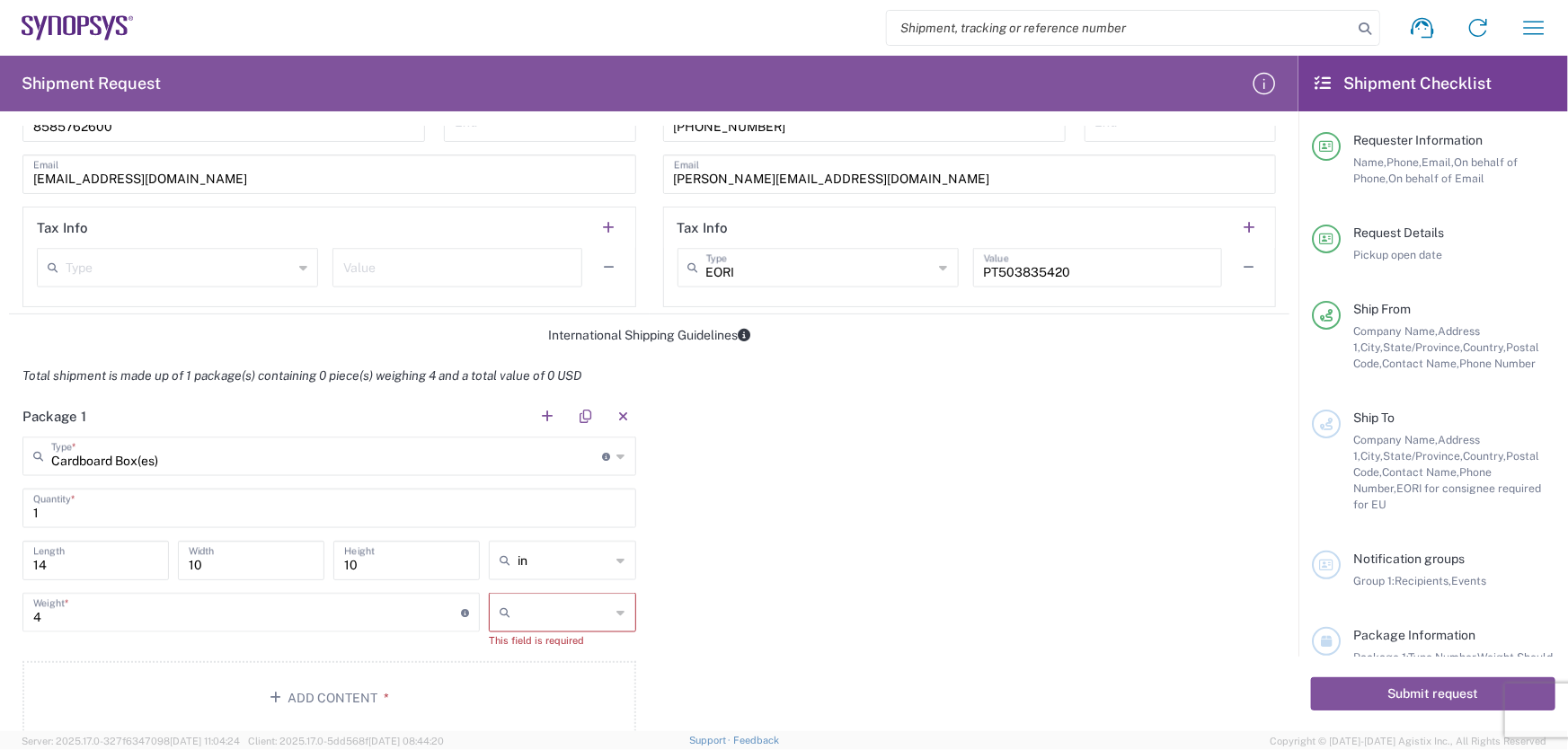
click at [597, 602] on input "text" at bounding box center [564, 612] width 93 height 29
click at [523, 667] on span "lbs" at bounding box center [556, 679] width 141 height 28
type input "lbs"
click at [473, 684] on button "Add Content *" at bounding box center [329, 682] width 613 height 74
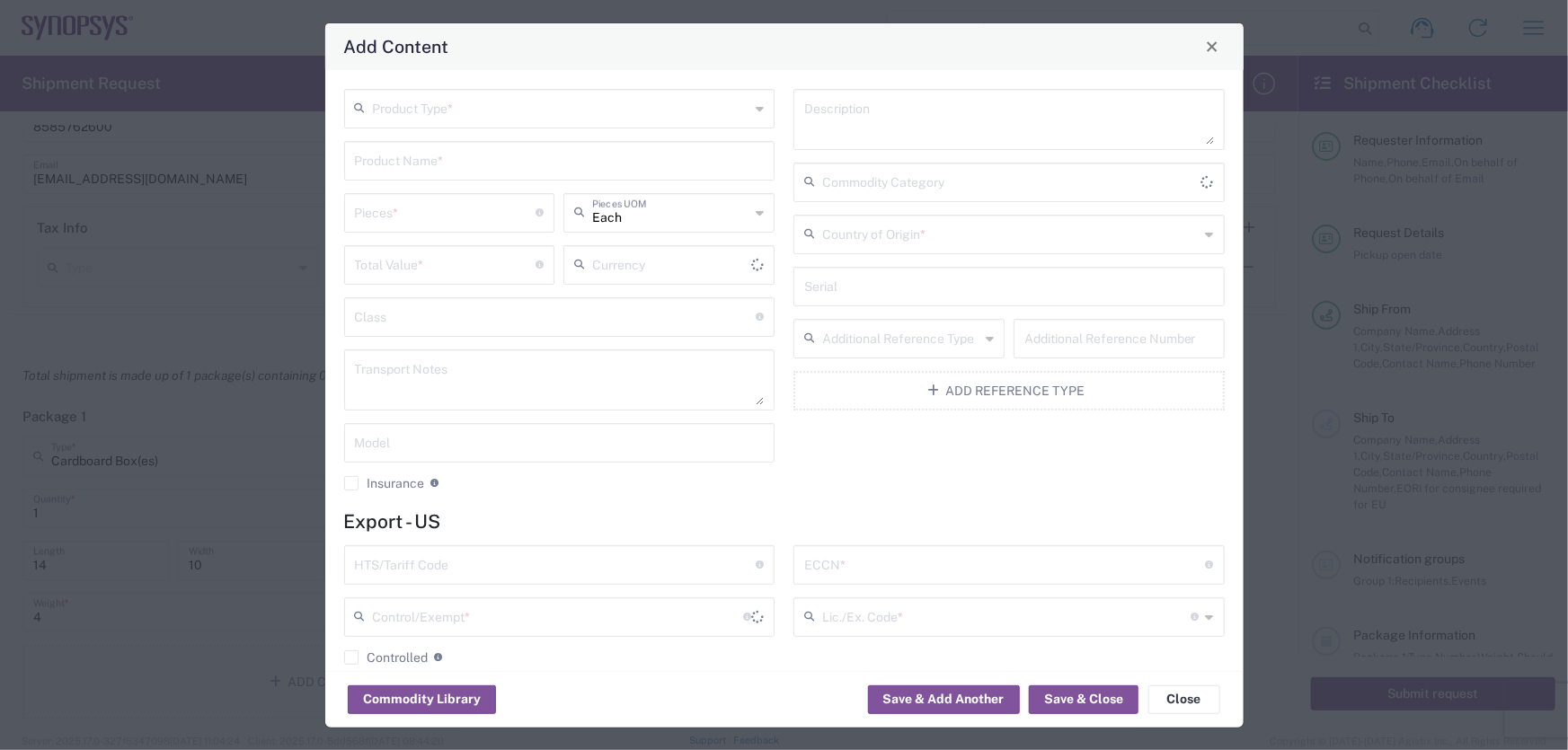
type input "US Dollar"
click at [542, 114] on input "text" at bounding box center [561, 108] width 377 height 32
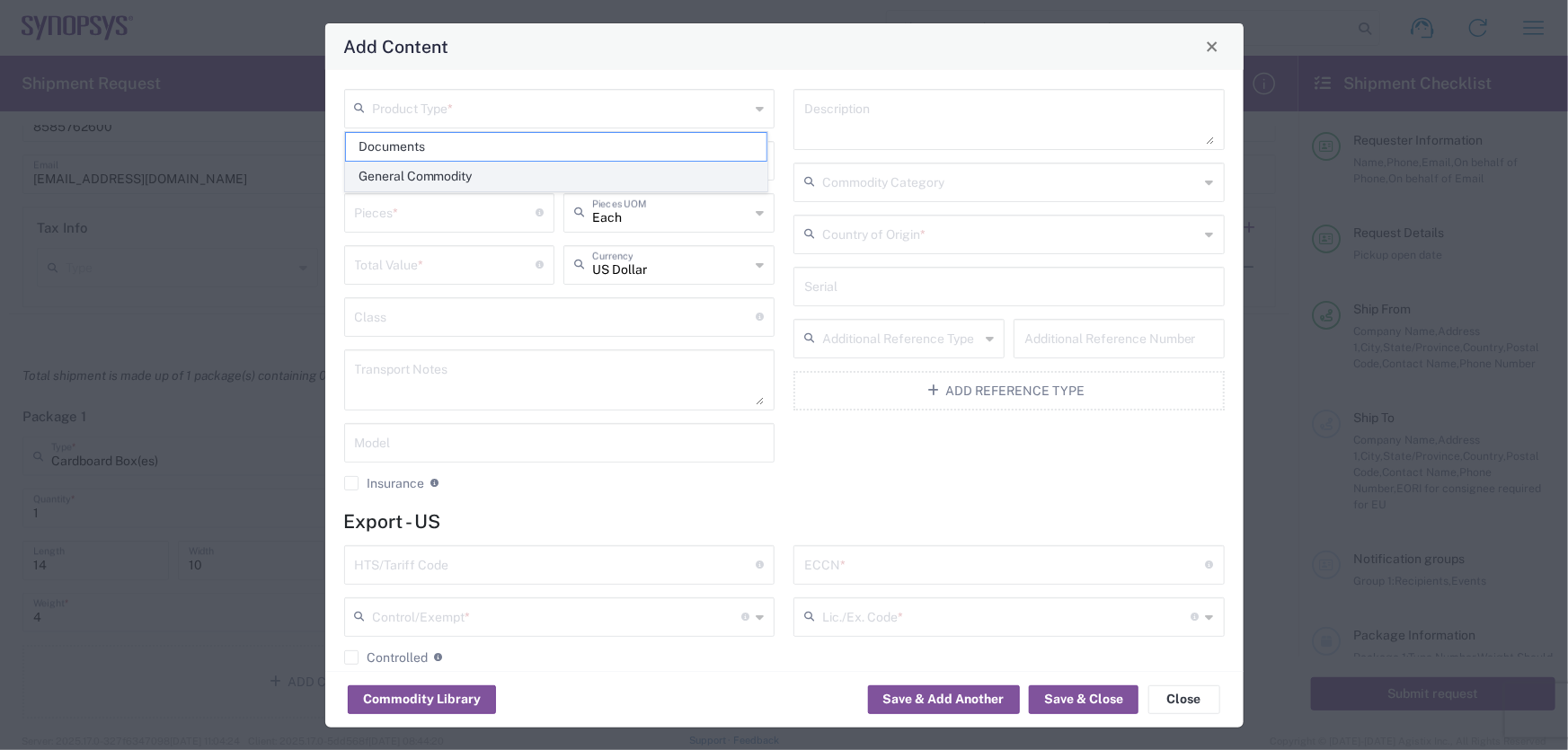
click at [520, 167] on span "General Commodity" at bounding box center [556, 177] width 421 height 28
type input "General Commodity"
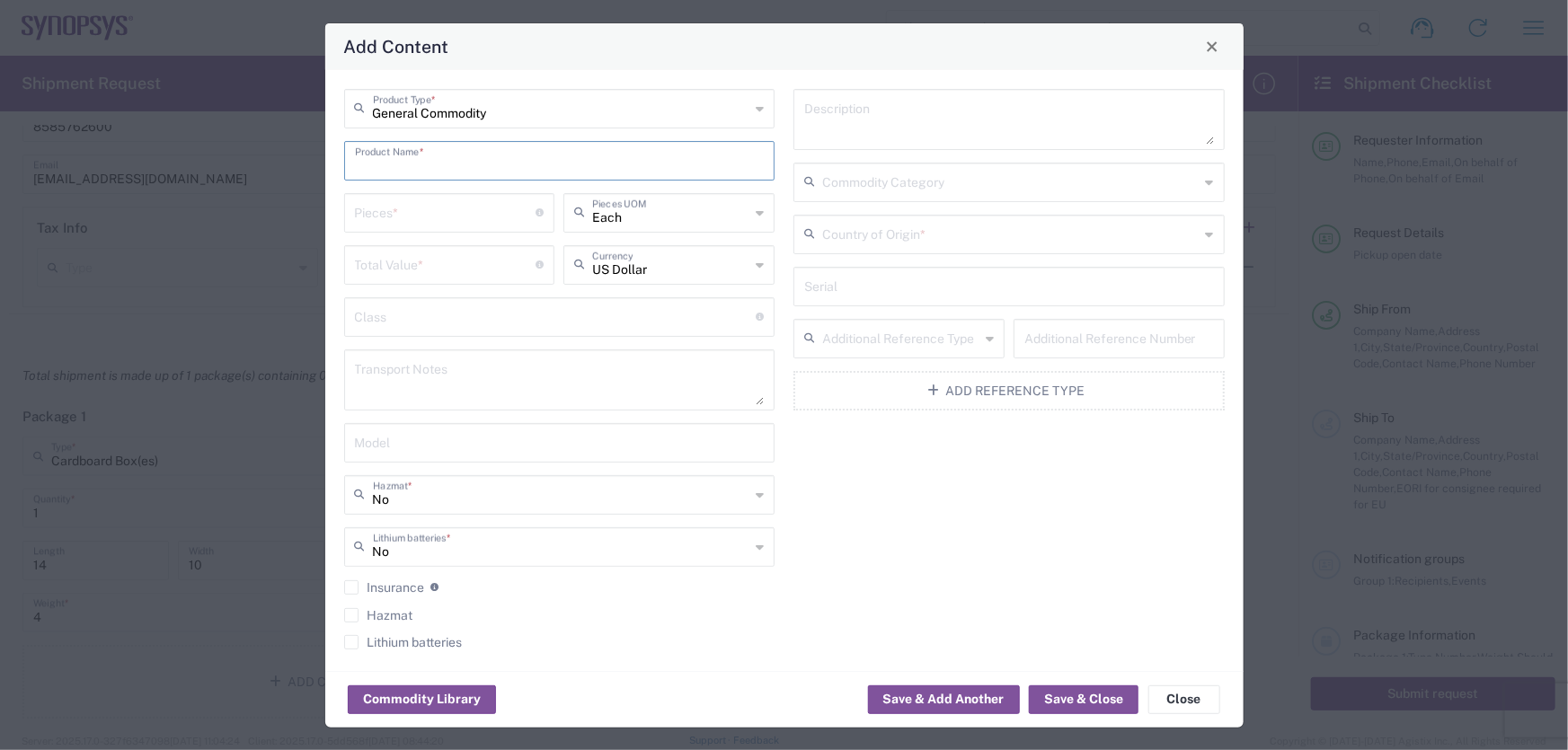
click at [514, 160] on input "text" at bounding box center [560, 160] width 410 height 32
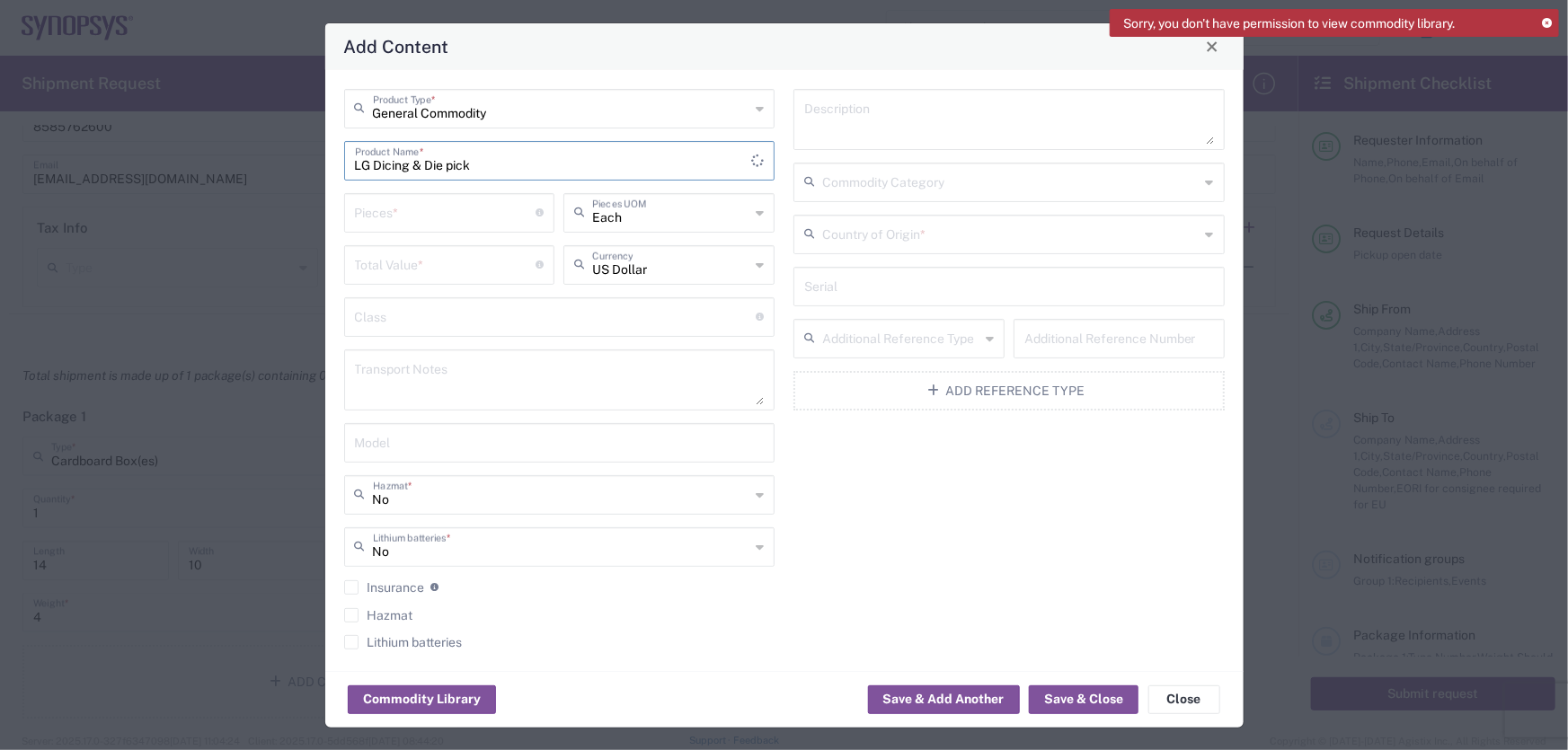
type input "LG Dicing & Die pick"
type input "2"
drag, startPoint x: 546, startPoint y: 161, endPoint x: 281, endPoint y: 189, distance: 266.5
click at [281, 189] on div "Add Content General Commodity Product Type * LG Dicing & Die pick Product Name …" at bounding box center [784, 375] width 1568 height 750
type input "e"
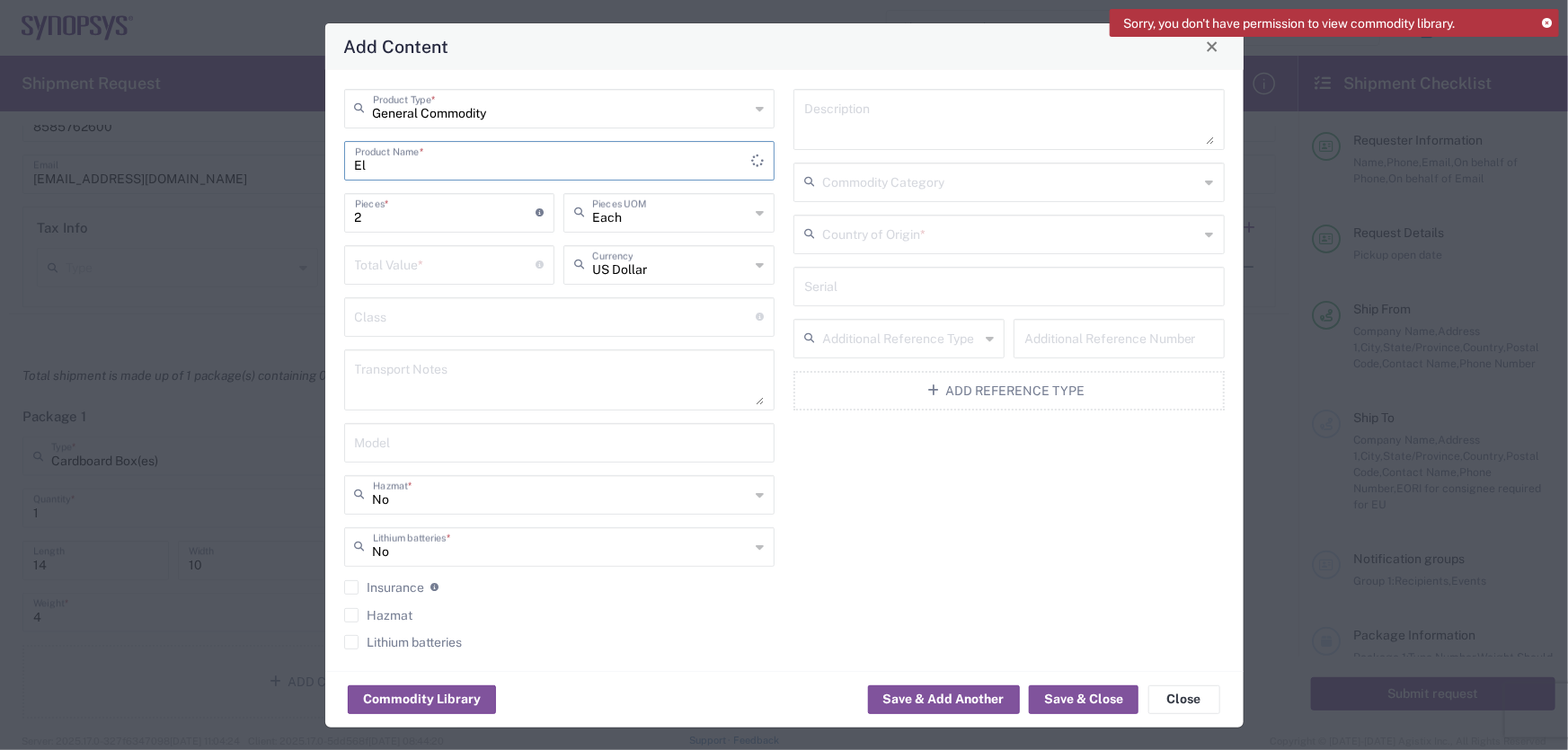
type input "E"
paste input "PT503835420"
type input "Electronic Integrated Circuit"
type input "46"
type input "Each"
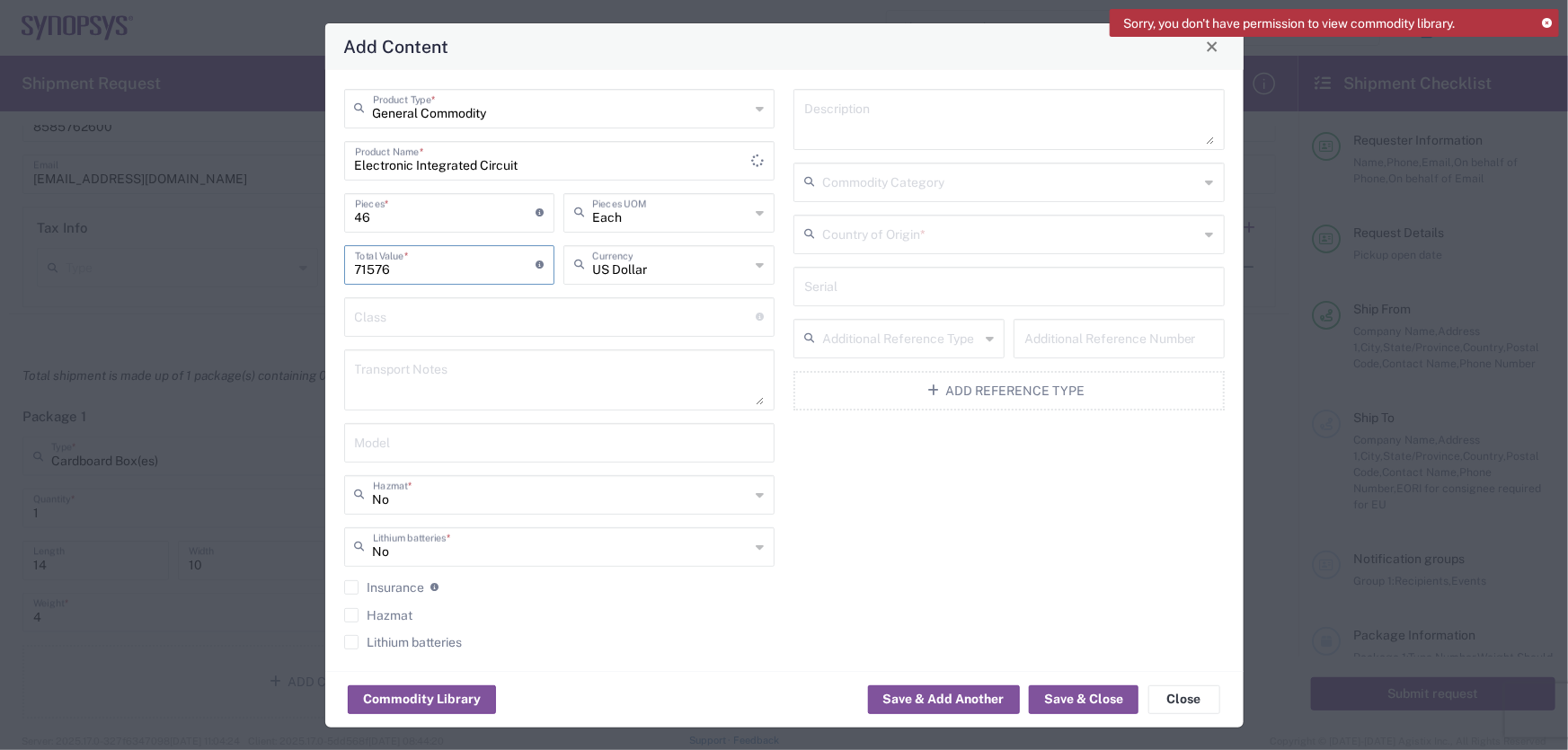
type input "71576"
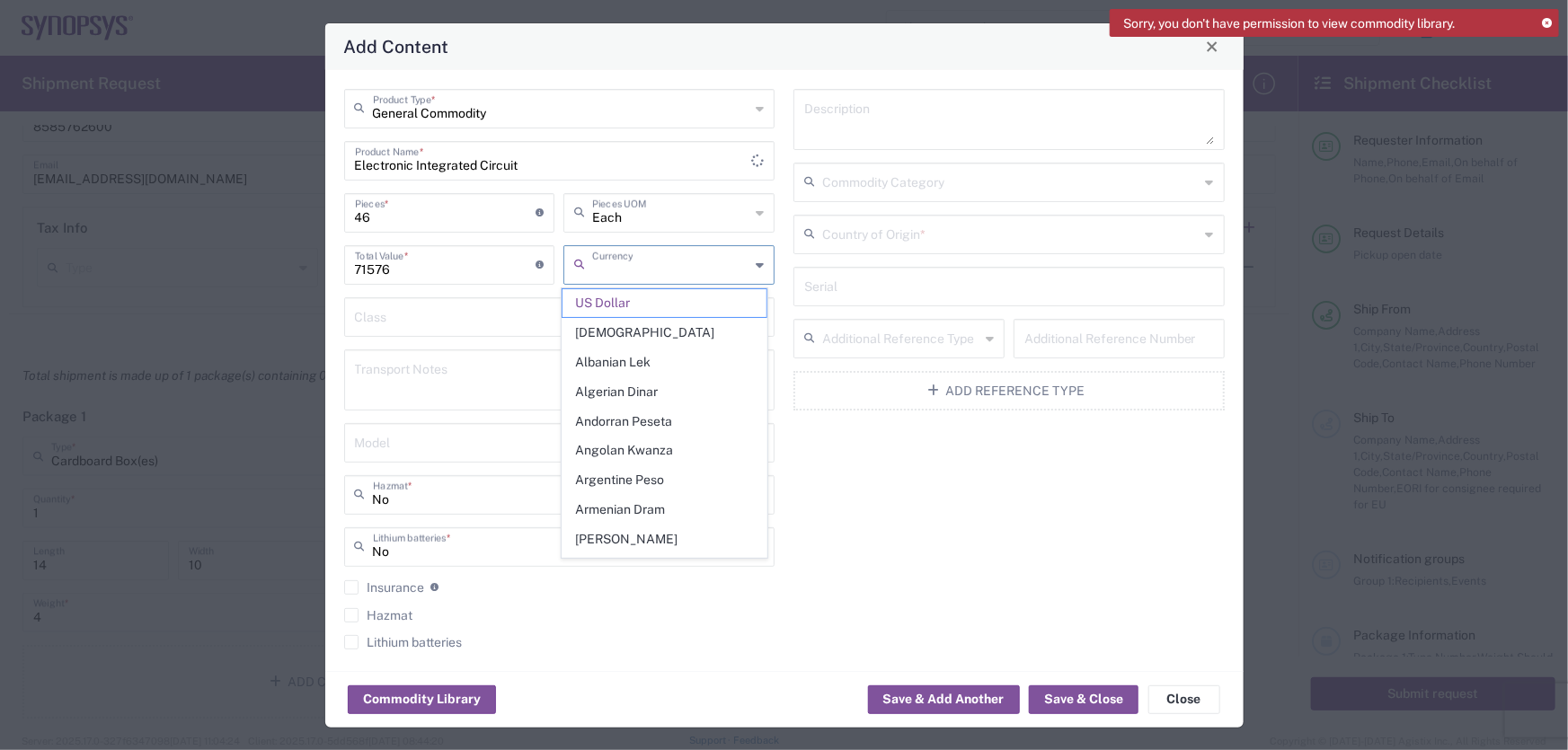
type input "US Dollar"
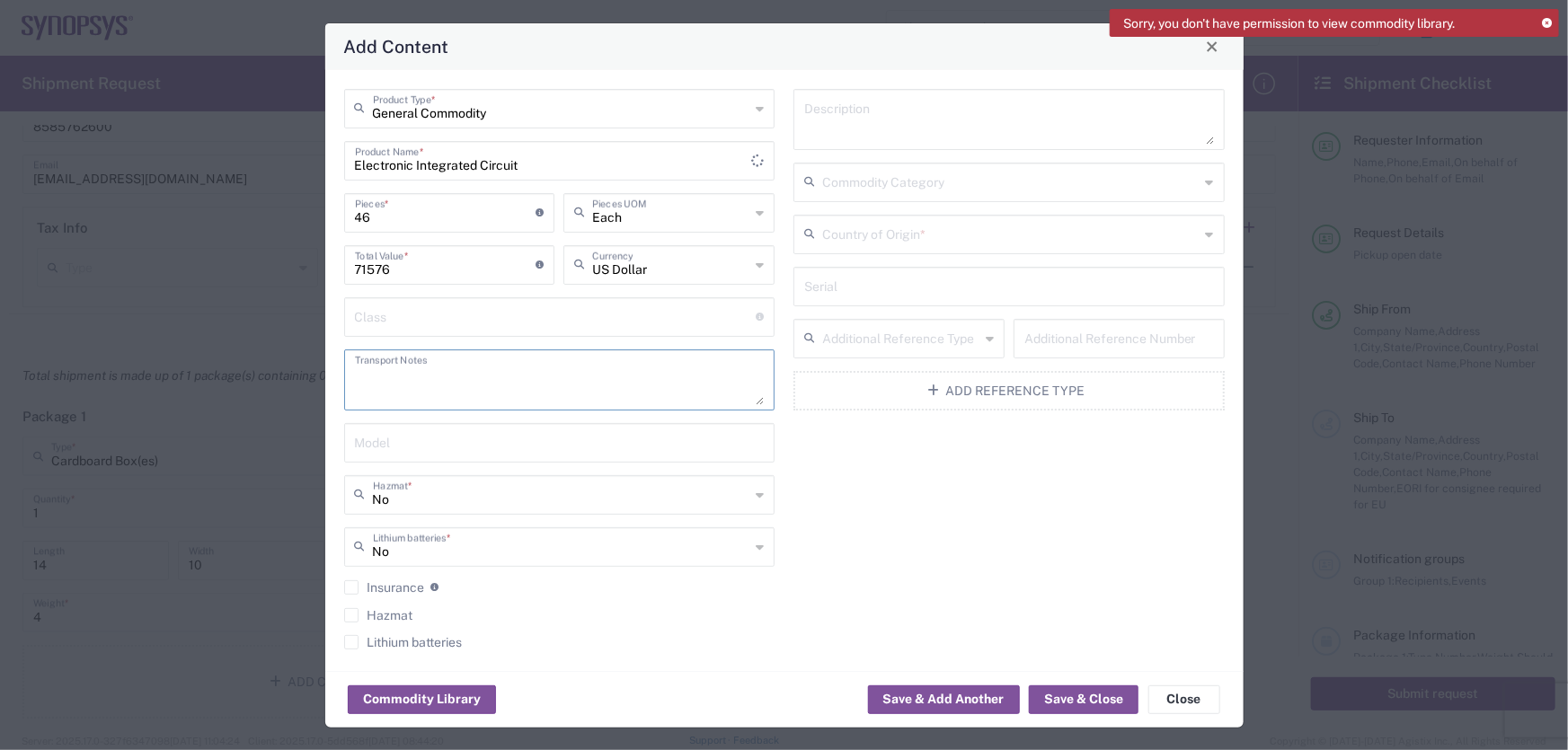
click at [839, 144] on div "Description" at bounding box center [1008, 119] width 432 height 61
click at [893, 107] on textarea at bounding box center [1009, 120] width 410 height 51
paste textarea "Electronic Integrated Circuit"
type textarea "Electronic Integrated Circuit"
click at [875, 176] on input "text" at bounding box center [1010, 182] width 377 height 32
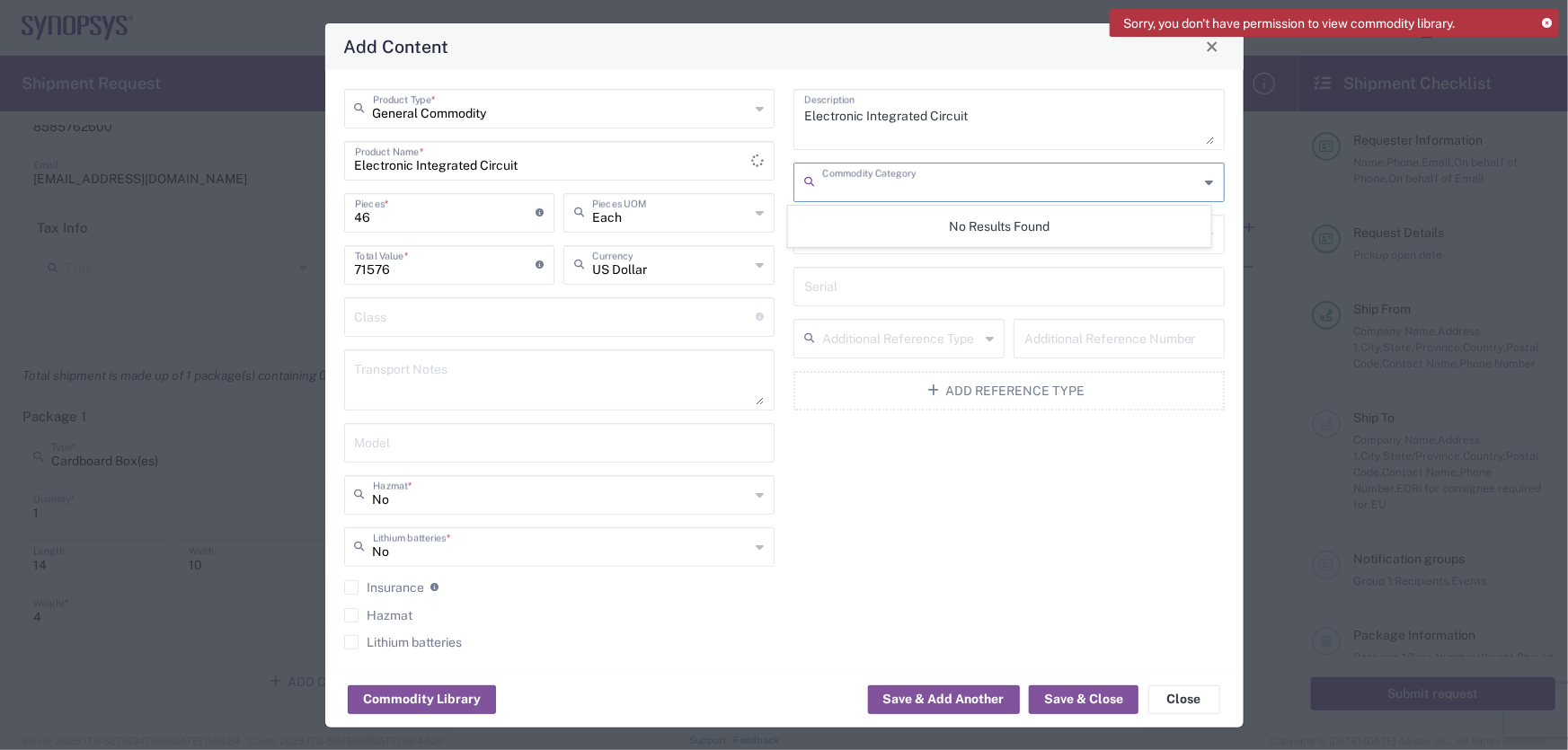
click at [1051, 138] on textarea "Electronic Integrated Circuit" at bounding box center [1009, 120] width 410 height 51
click at [916, 234] on input "text" at bounding box center [1010, 233] width 377 height 32
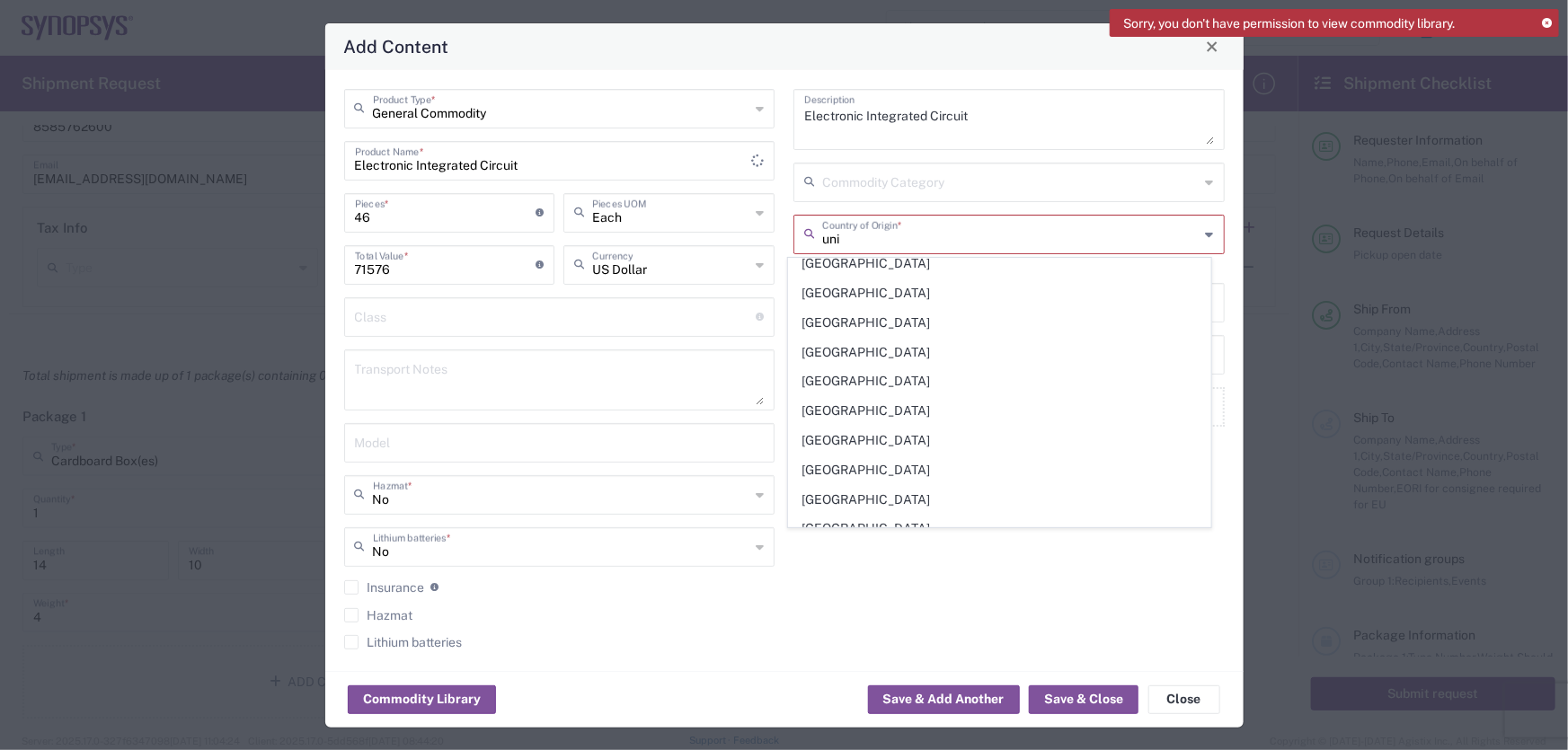
scroll to position [0, 0]
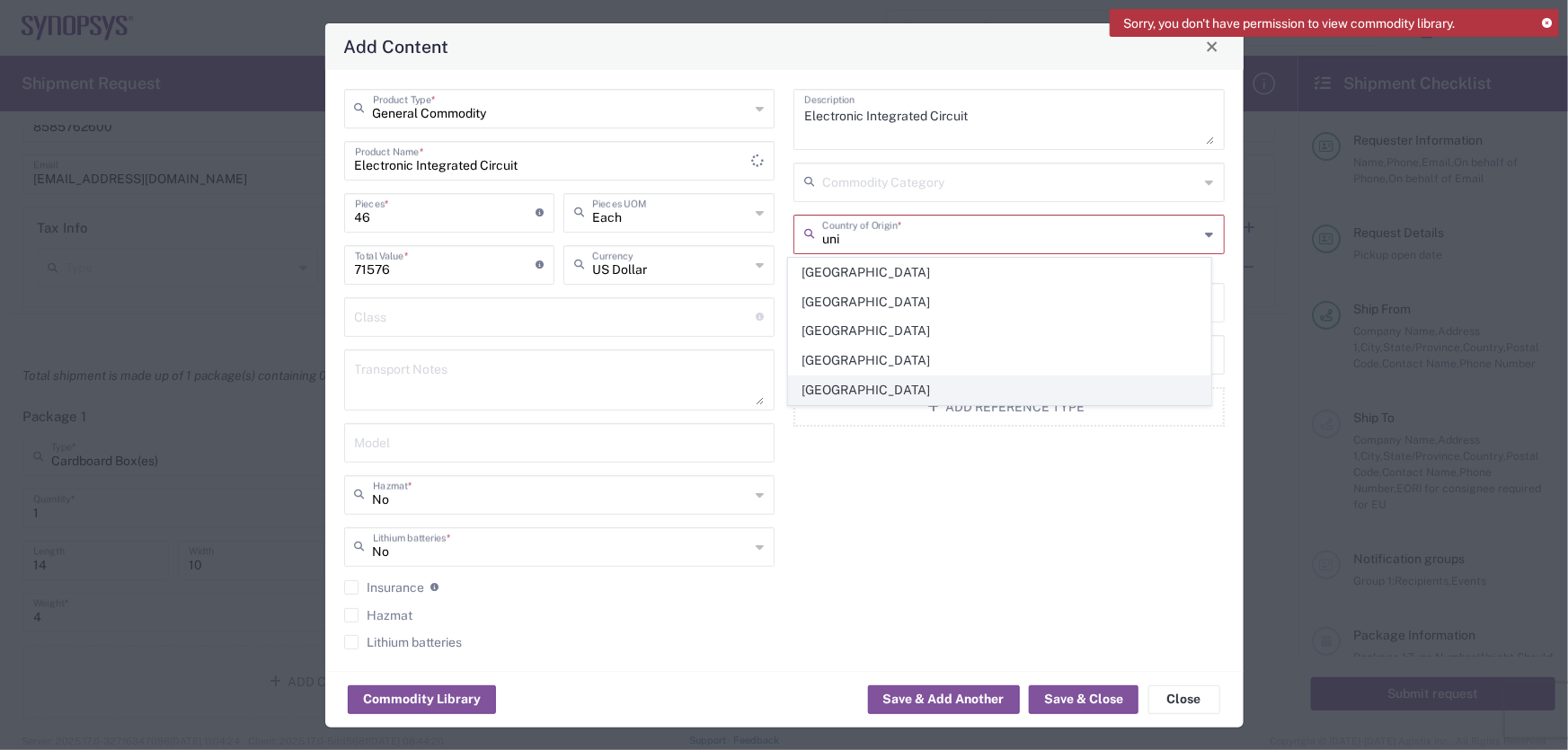
click at [843, 387] on span "[GEOGRAPHIC_DATA]" at bounding box center [1000, 390] width 421 height 28
type input "[GEOGRAPHIC_DATA]"
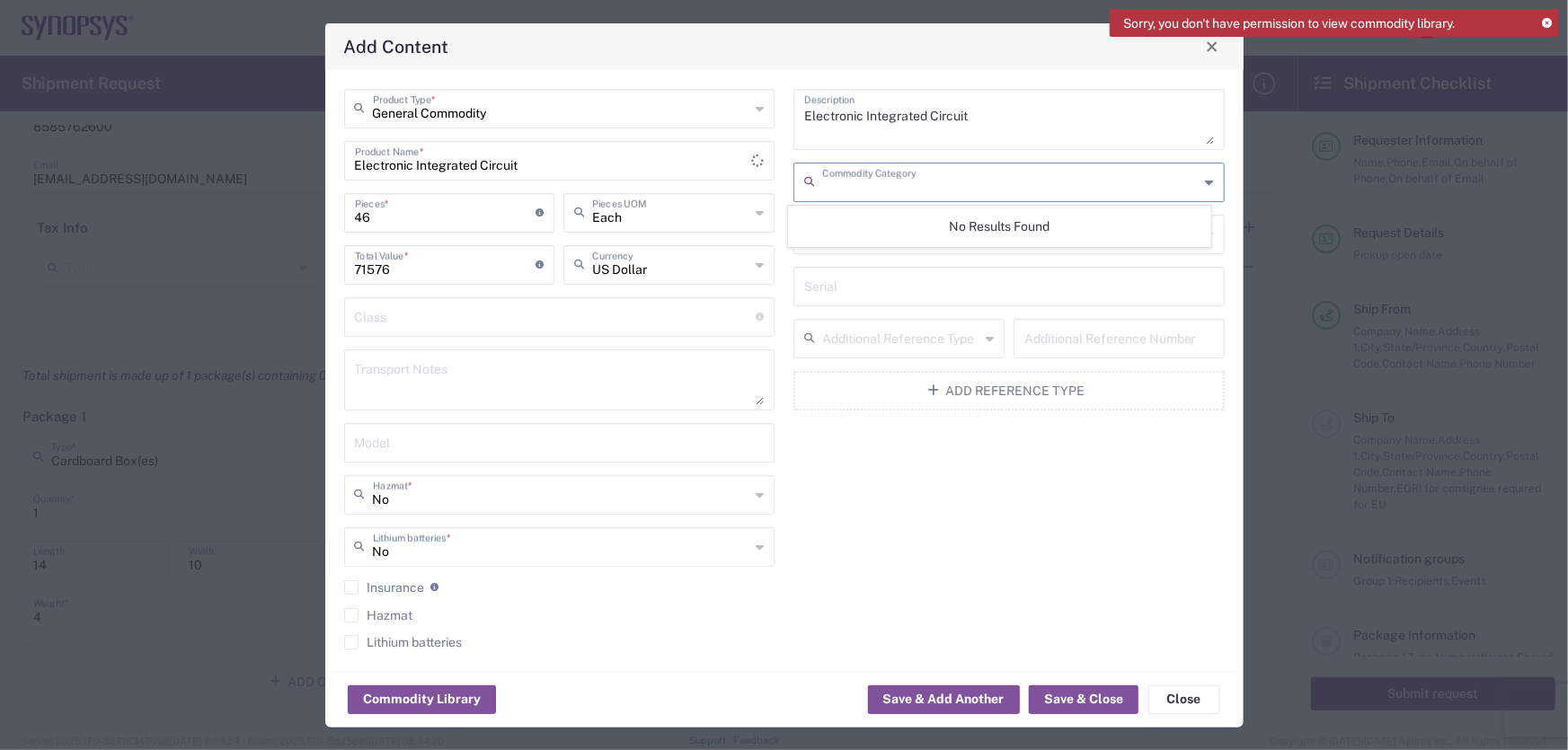
click at [856, 186] on input "text" at bounding box center [1010, 182] width 377 height 32
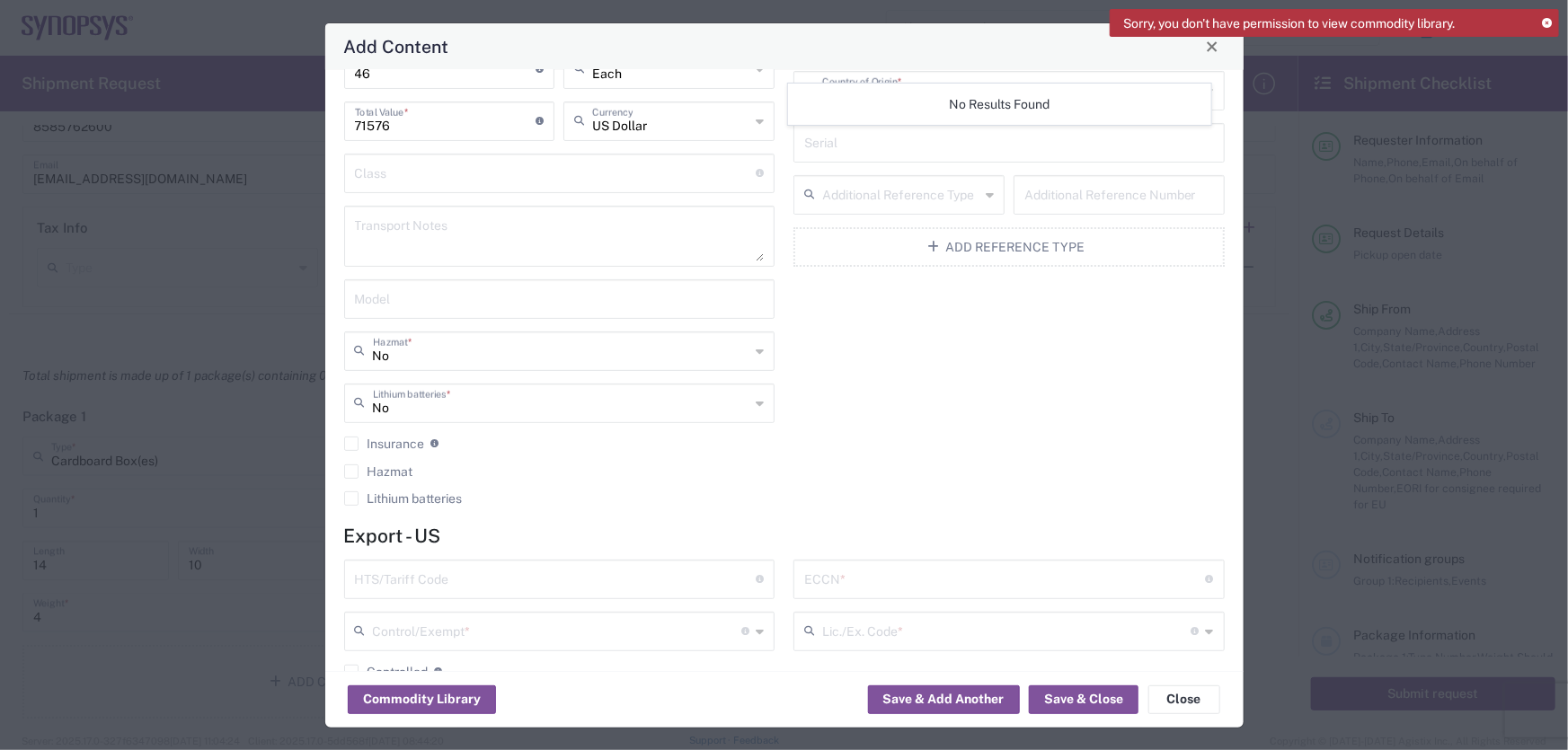
scroll to position [163, 0]
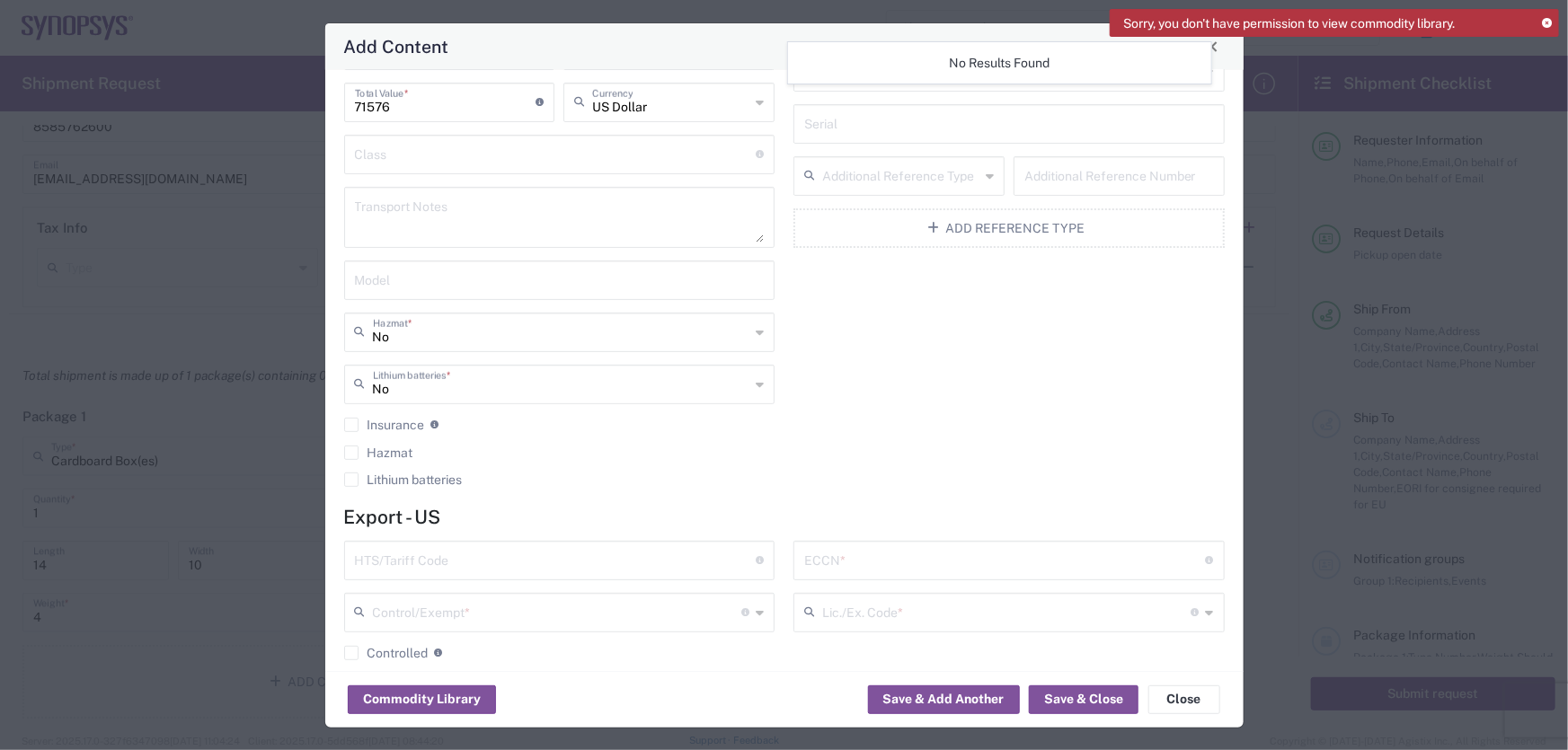
click at [432, 566] on input "text" at bounding box center [555, 560] width 402 height 32
type input "8542.31.0030"
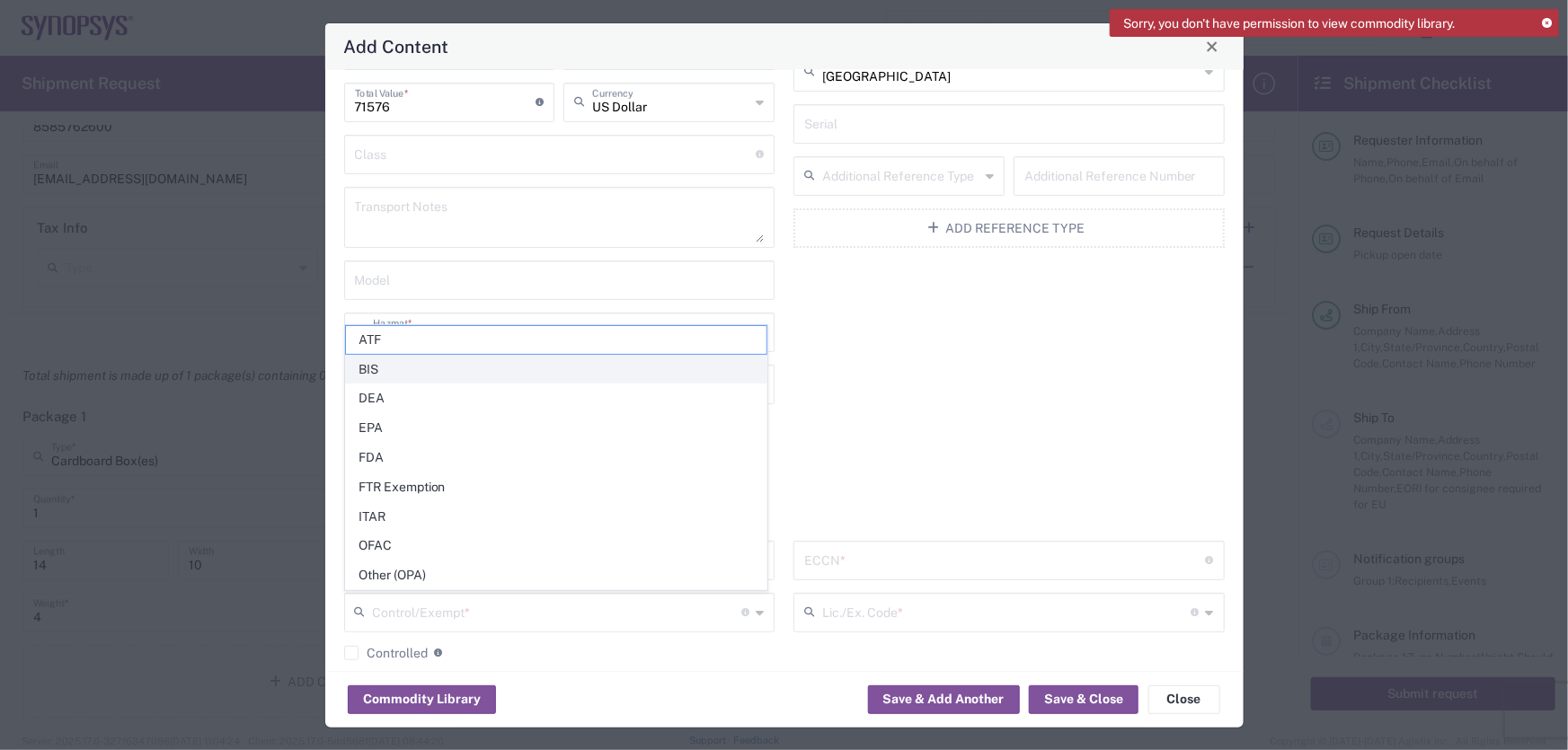
click at [457, 360] on span "BIS" at bounding box center [556, 370] width 421 height 28
type input "BIS"
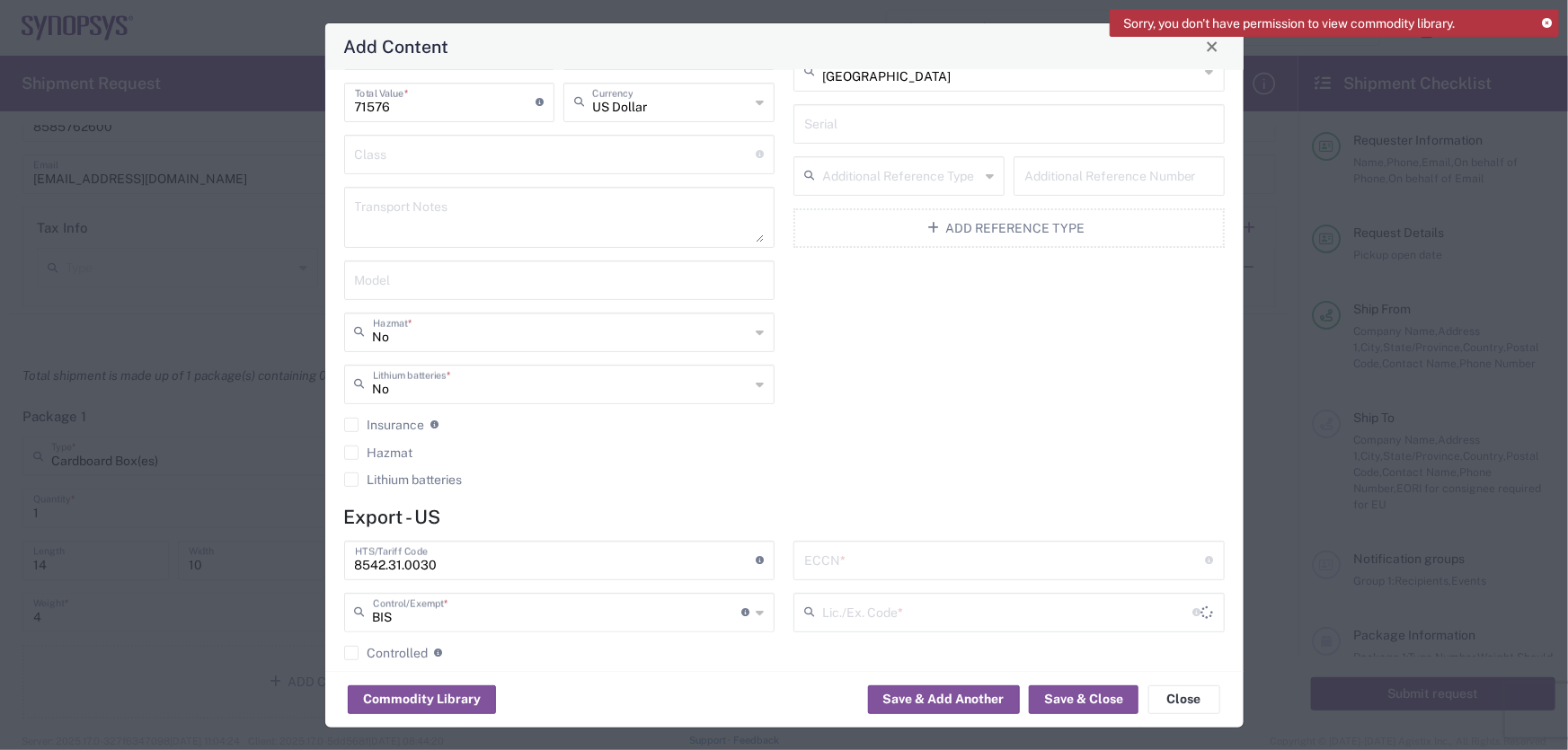
click at [824, 575] on div "ECCN * Export Control Classification Number which consists of a set of digits a…" at bounding box center [1008, 561] width 432 height 39
type input "3a991.F.1"
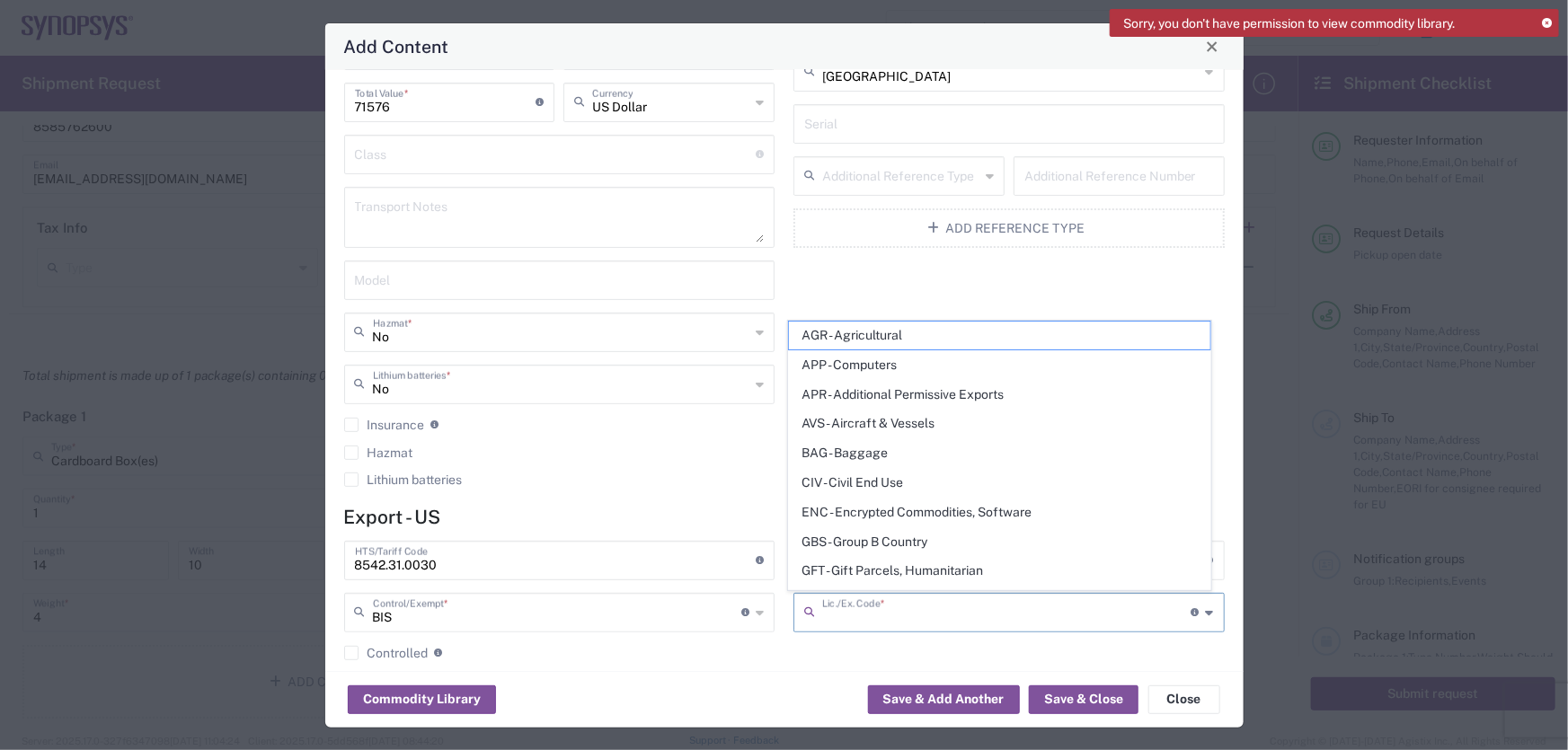
scroll to position [299, 0]
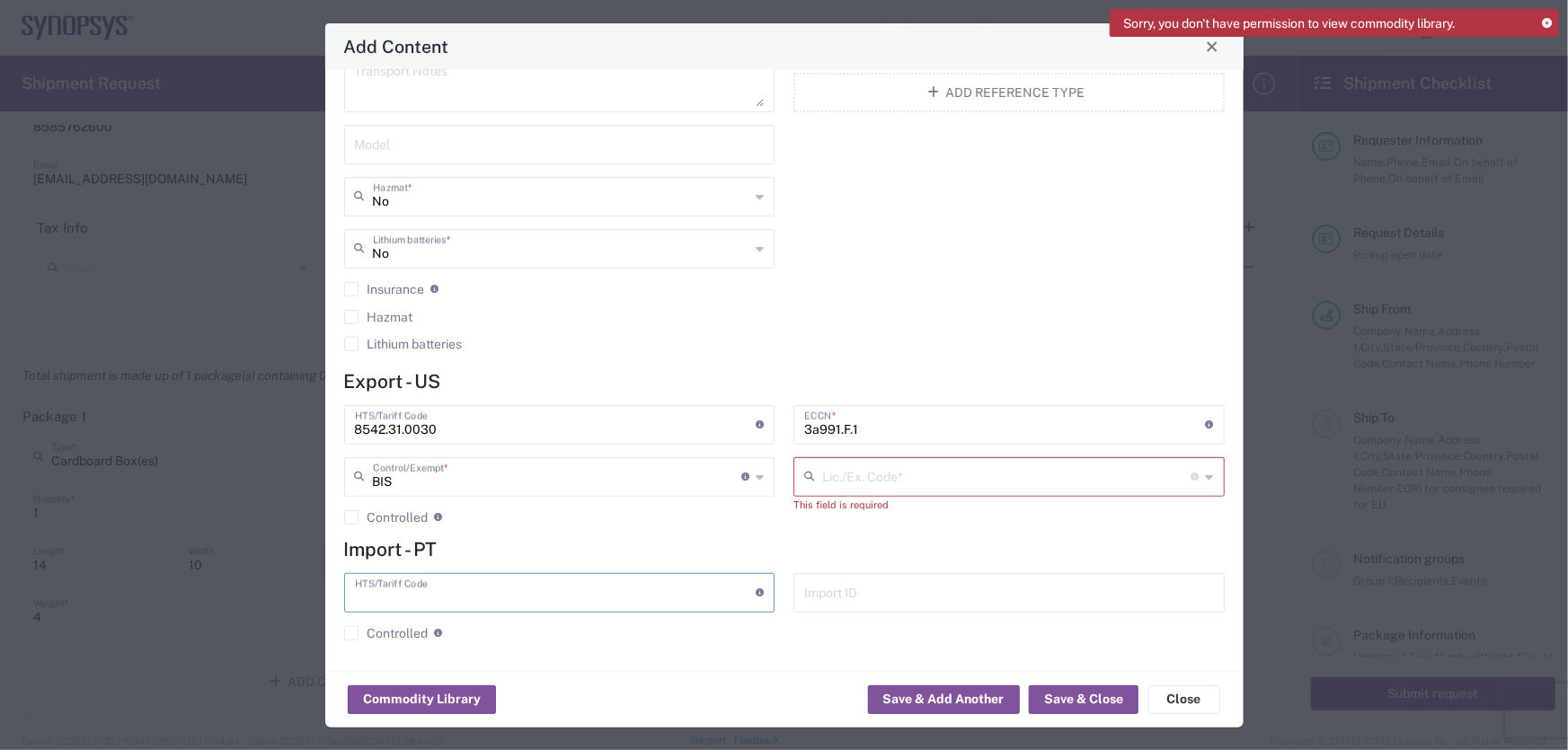
click at [887, 470] on input "text" at bounding box center [1006, 476] width 369 height 32
type input "NLR - No License Required"
click at [1104, 698] on button "Save & Close" at bounding box center [1083, 699] width 110 height 29
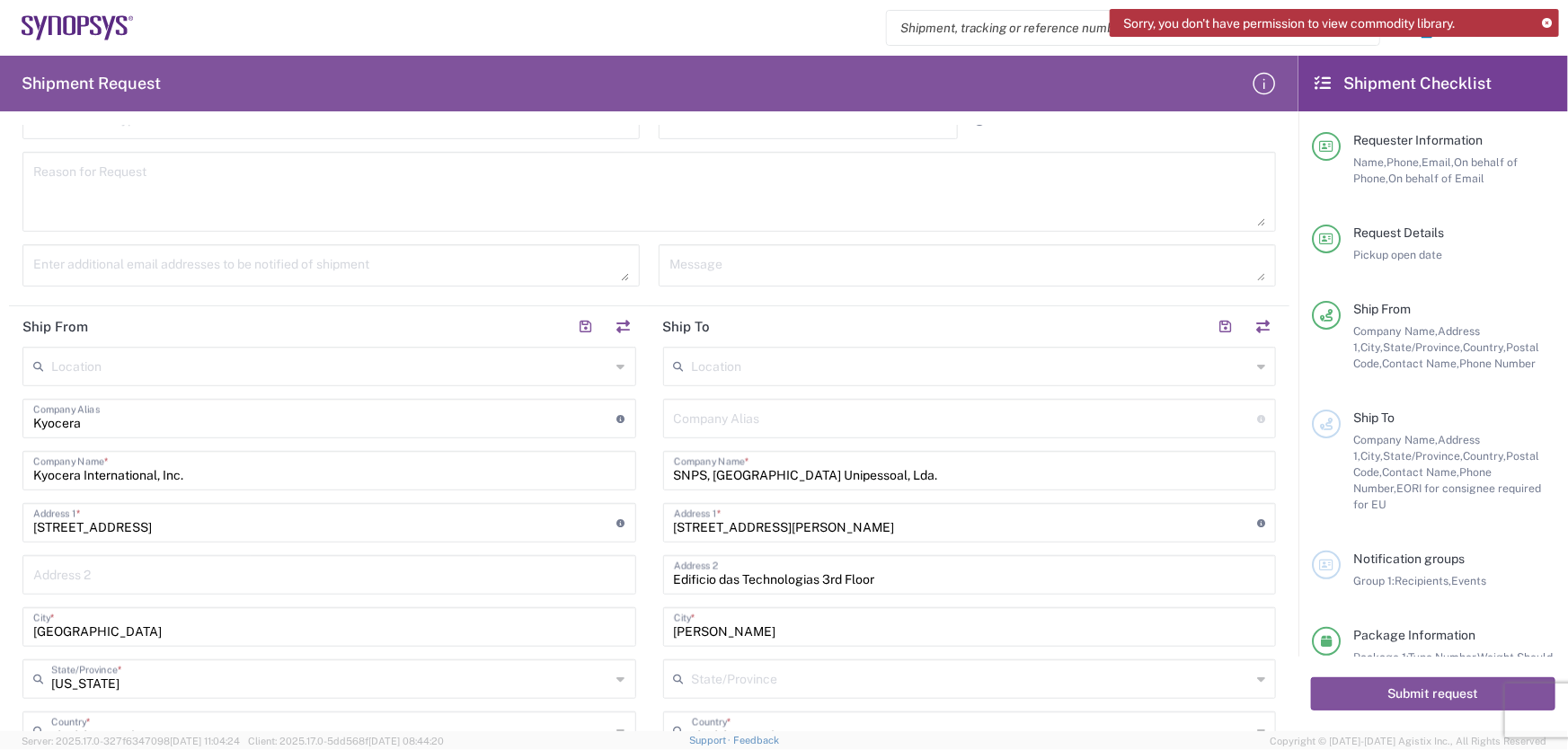
scroll to position [379, 0]
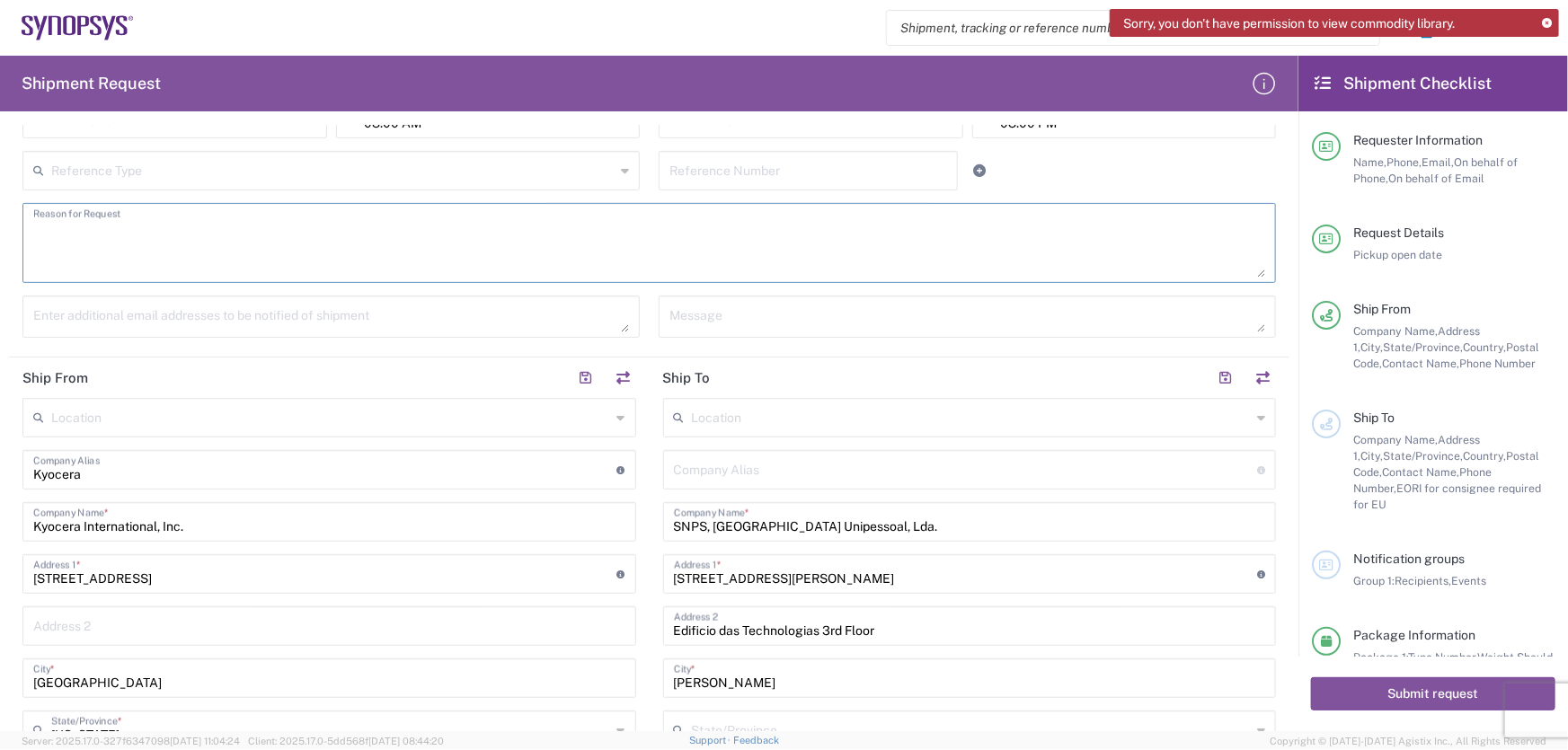
click at [232, 270] on textarea at bounding box center [650, 243] width 1232 height 69
click at [330, 189] on div "Reference Type" at bounding box center [330, 170] width 617 height 39
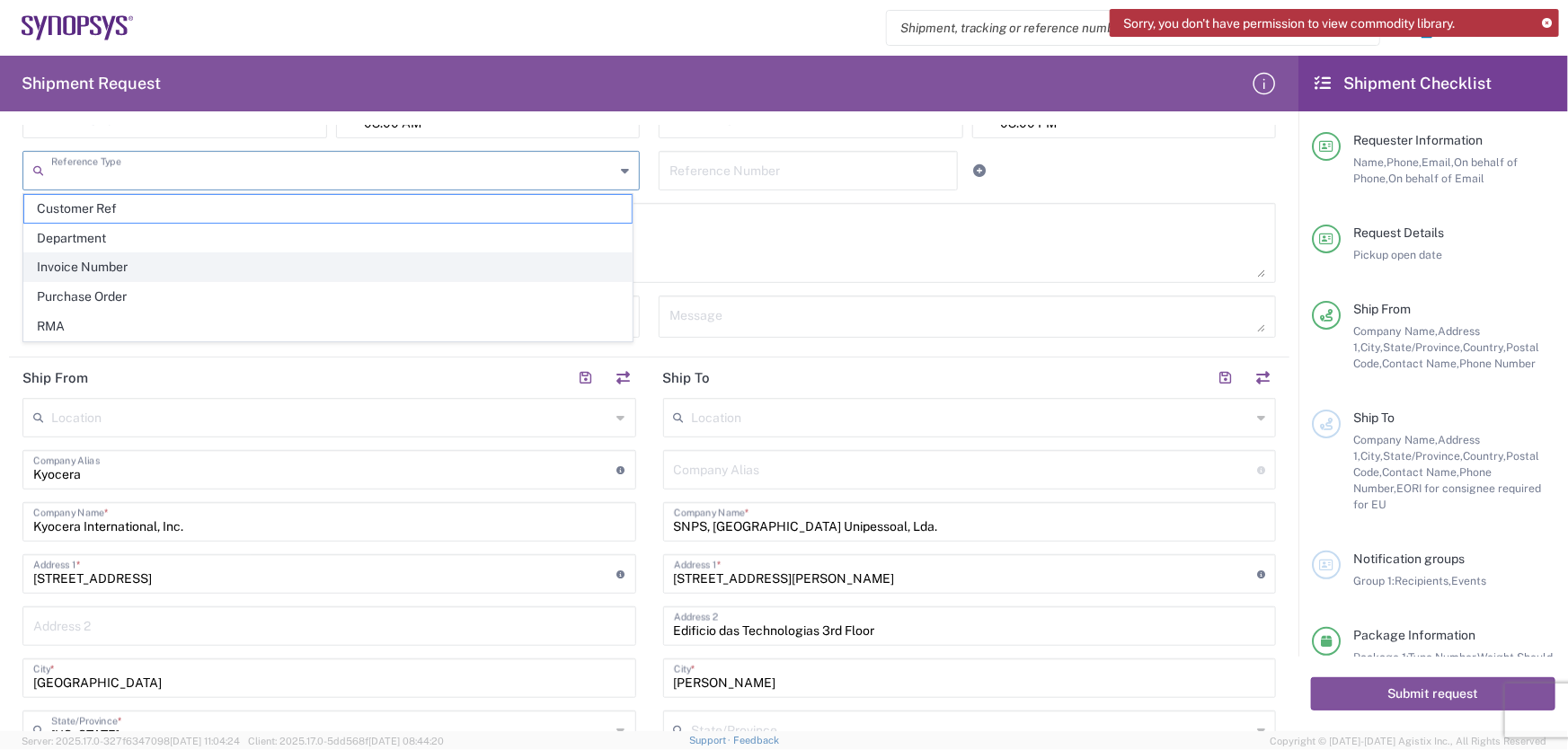
click at [203, 256] on span "Invoice Number" at bounding box center [328, 268] width 608 height 28
type input "Invoice Number"
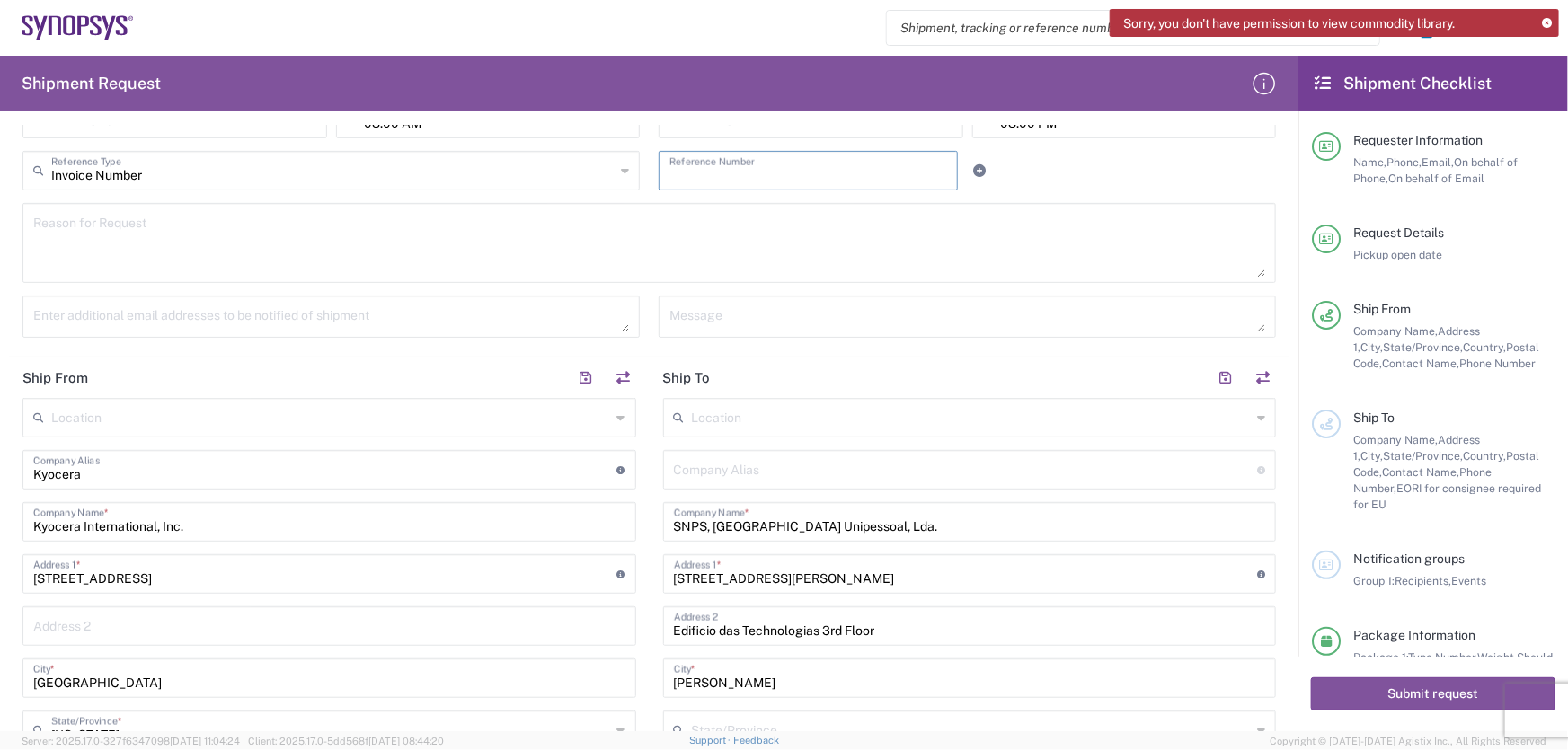
click at [720, 167] on input "text" at bounding box center [808, 169] width 278 height 32
type input "15062812"
click at [672, 228] on textarea at bounding box center [650, 243] width 1232 height 69
click at [213, 302] on textarea at bounding box center [331, 316] width 595 height 32
type textarea "[EMAIL_ADDRESS][DOMAIN_NAME]"
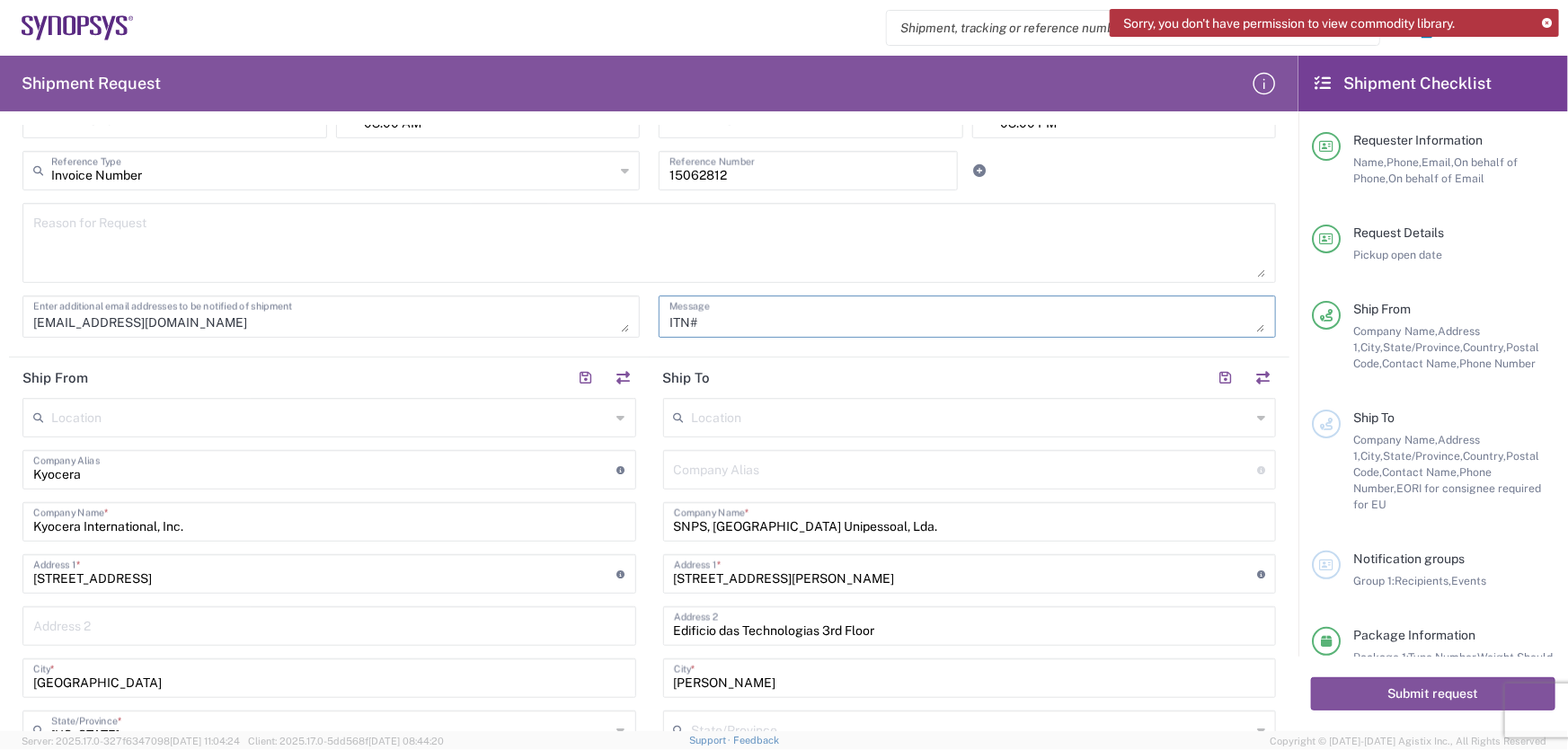
paste textarea "X20250819978993"
type textarea "ITN# X20250819978993"
click at [548, 212] on textarea at bounding box center [650, 243] width 1232 height 69
paste textarea "X20250819978993"
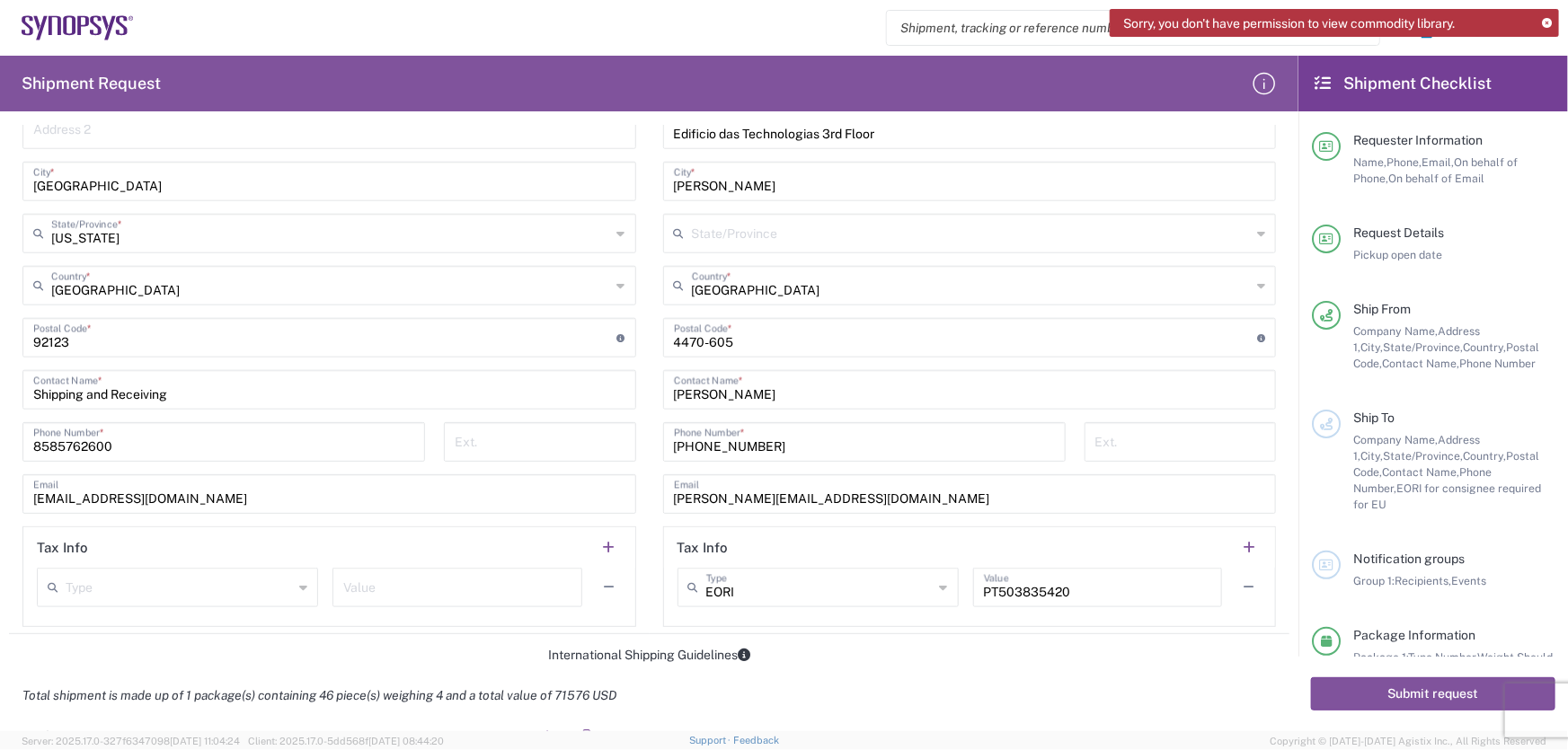
scroll to position [1114, 0]
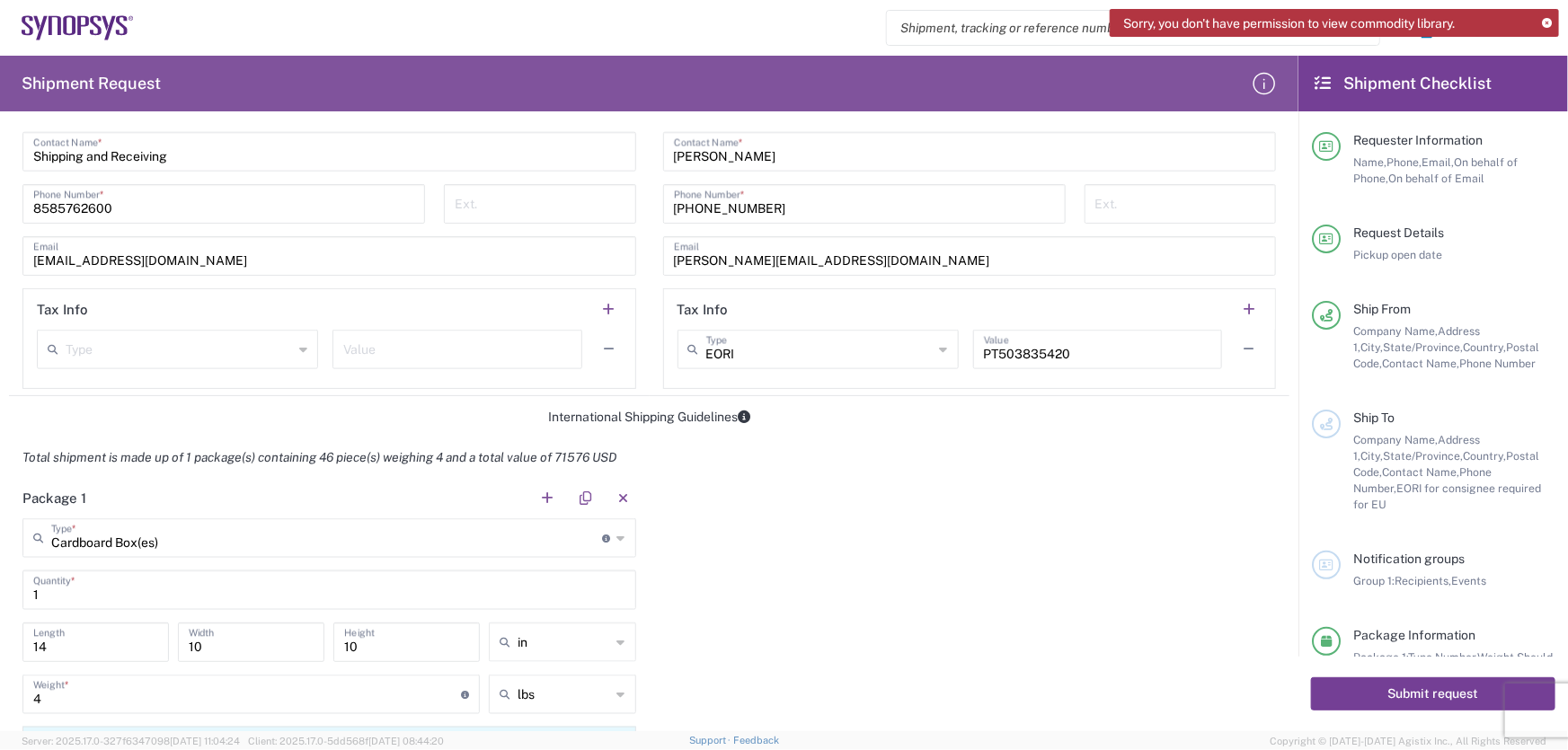
type textarea "ITN# X20250819978993 / via FedEx"
click at [1359, 699] on button "Submit request" at bounding box center [1432, 695] width 244 height 34
